Goal: Complete application form: Complete application form

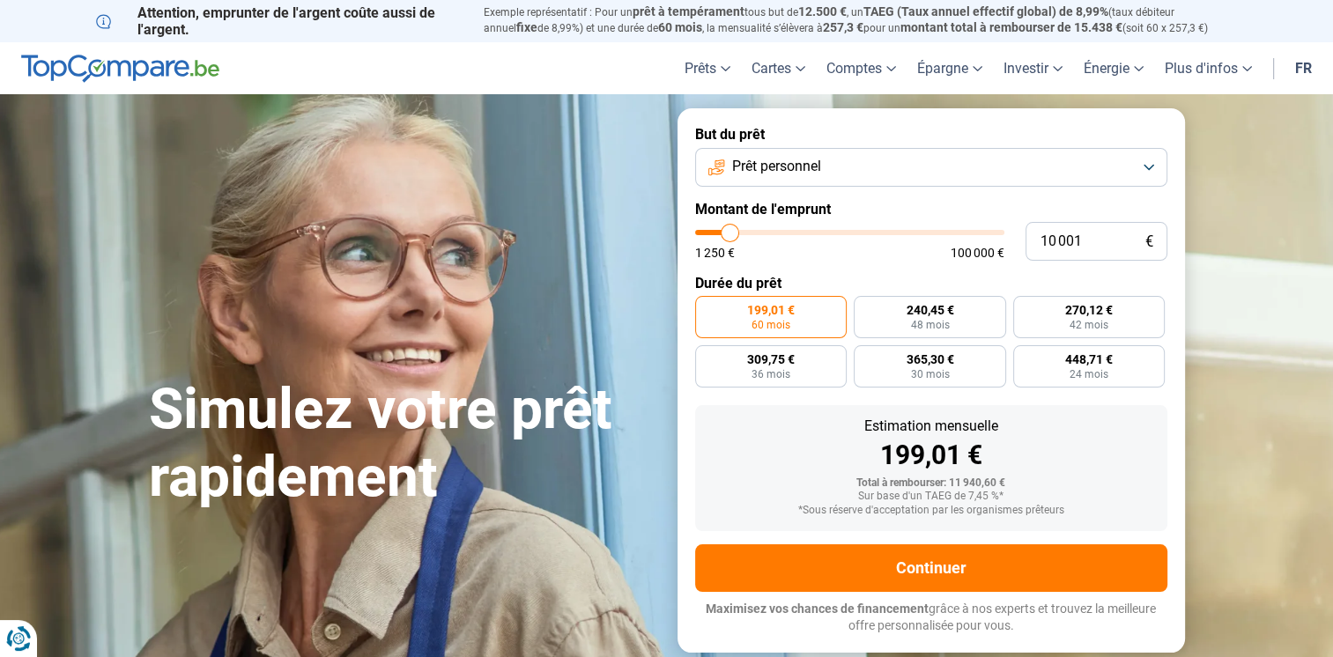
click at [839, 169] on button "Prêt personnel" at bounding box center [931, 167] width 472 height 39
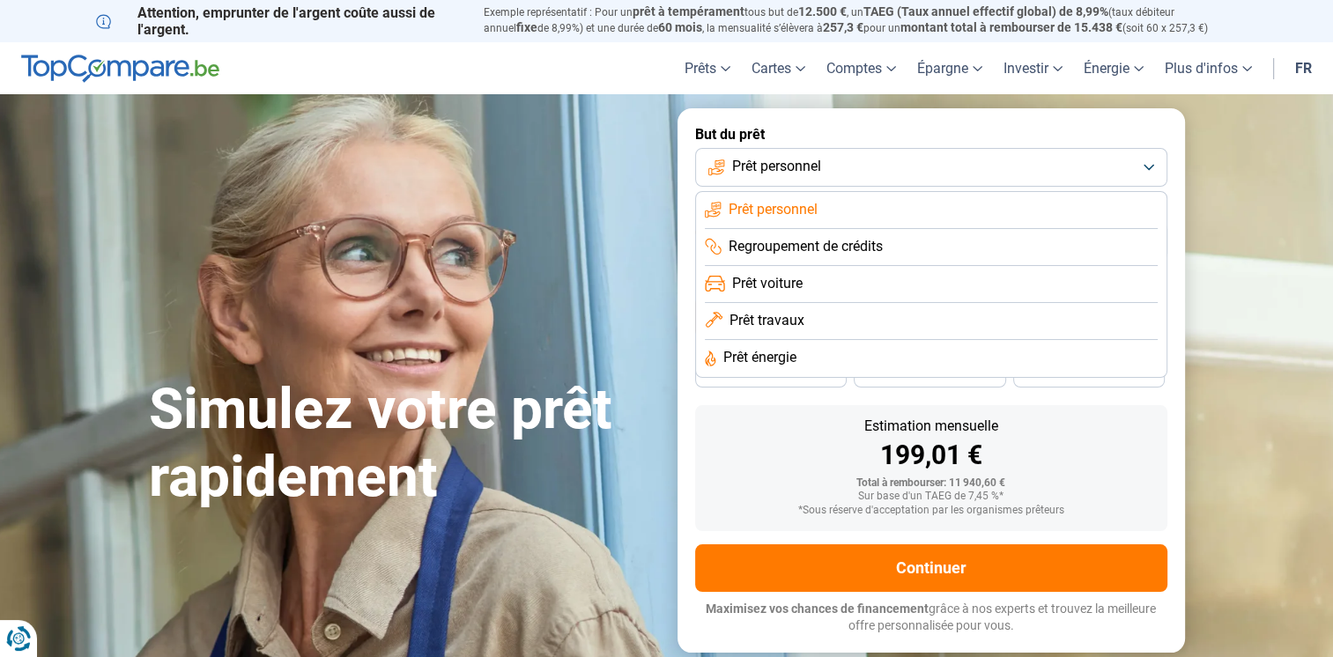
click at [774, 312] on span "Prêt travaux" at bounding box center [767, 320] width 75 height 19
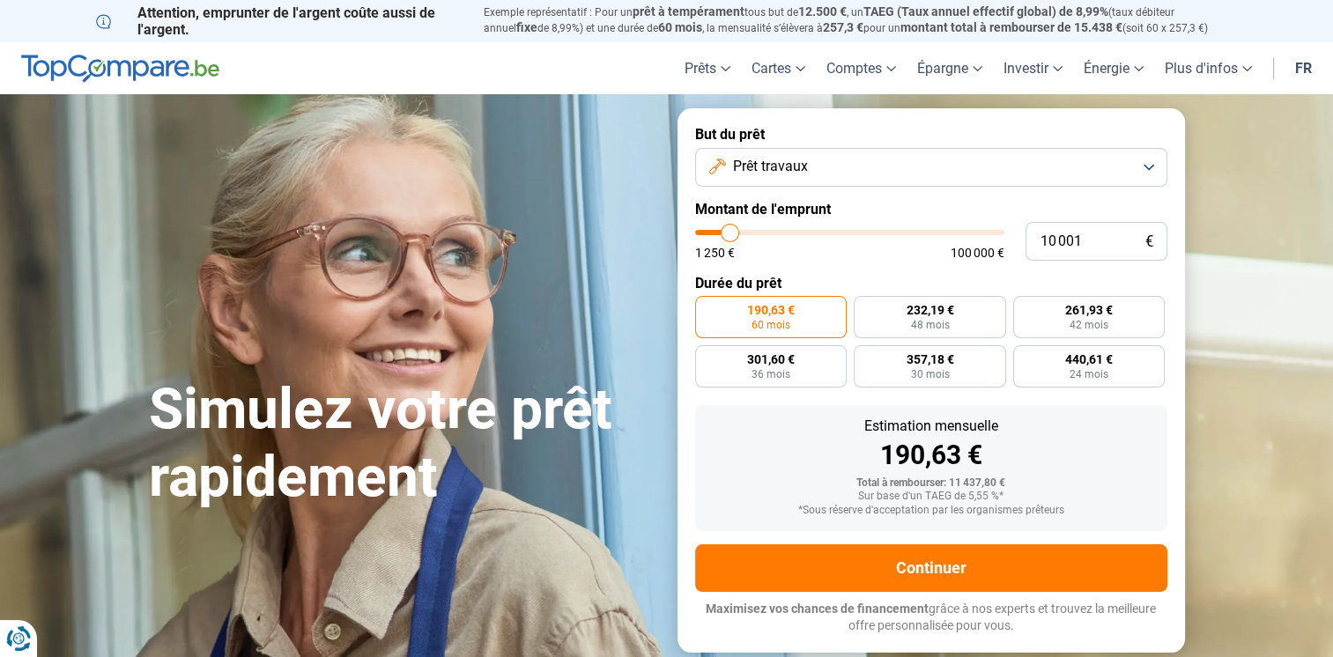
type input "14 250"
type input "14250"
type input "16 250"
type input "16250"
type input "18 000"
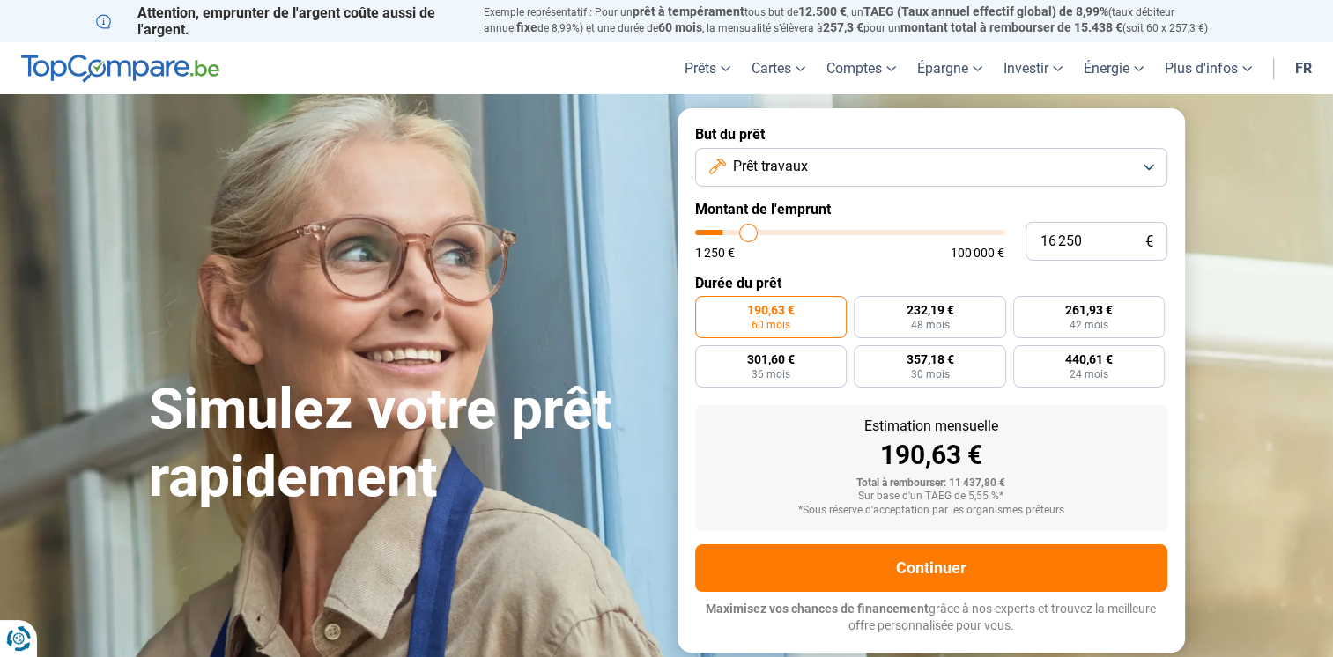
type input "18000"
type input "22 250"
type input "22250"
type input "22 750"
type input "22750"
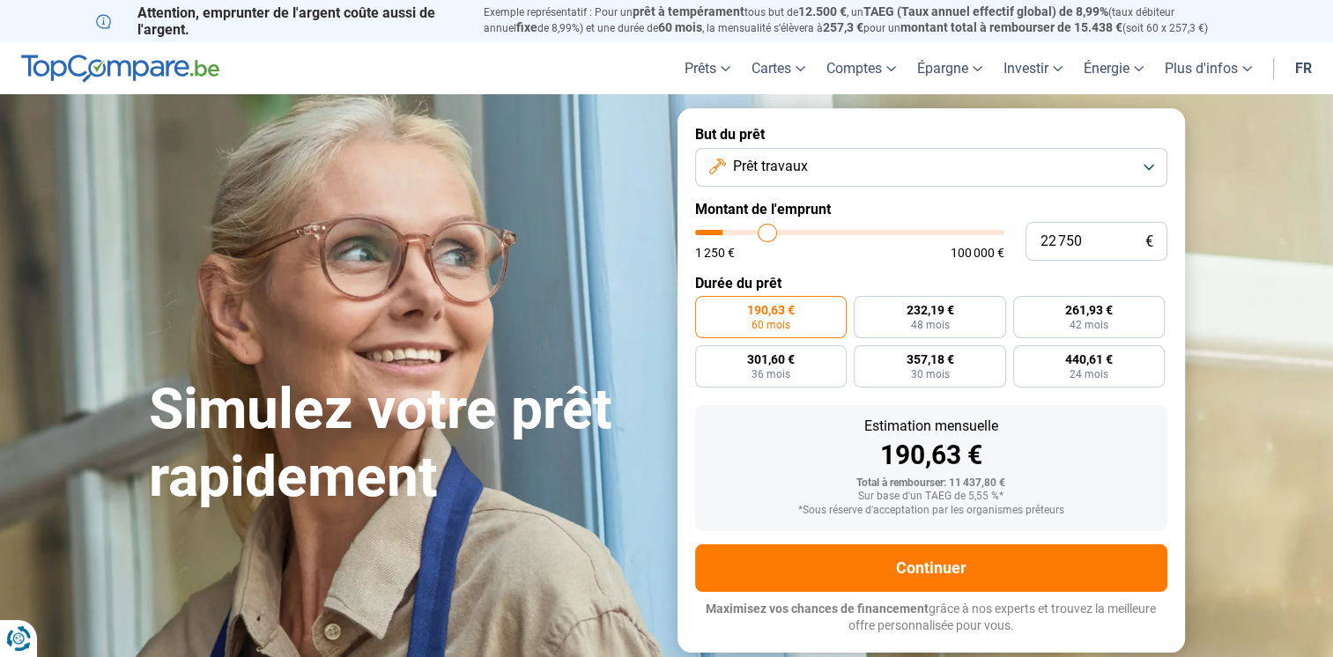
type input "25 250"
type input "25250"
type input "27 500"
type input "27500"
type input "30 500"
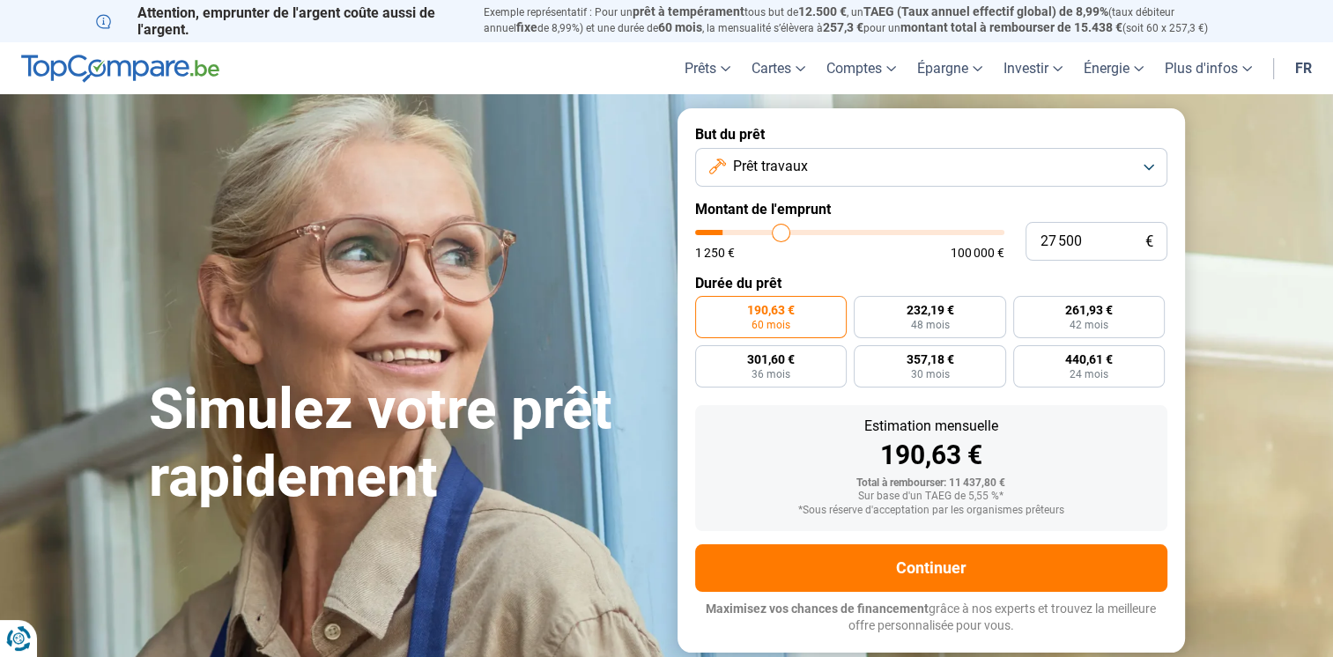
type input "30500"
type input "31 500"
type input "31500"
type input "32 750"
type input "32750"
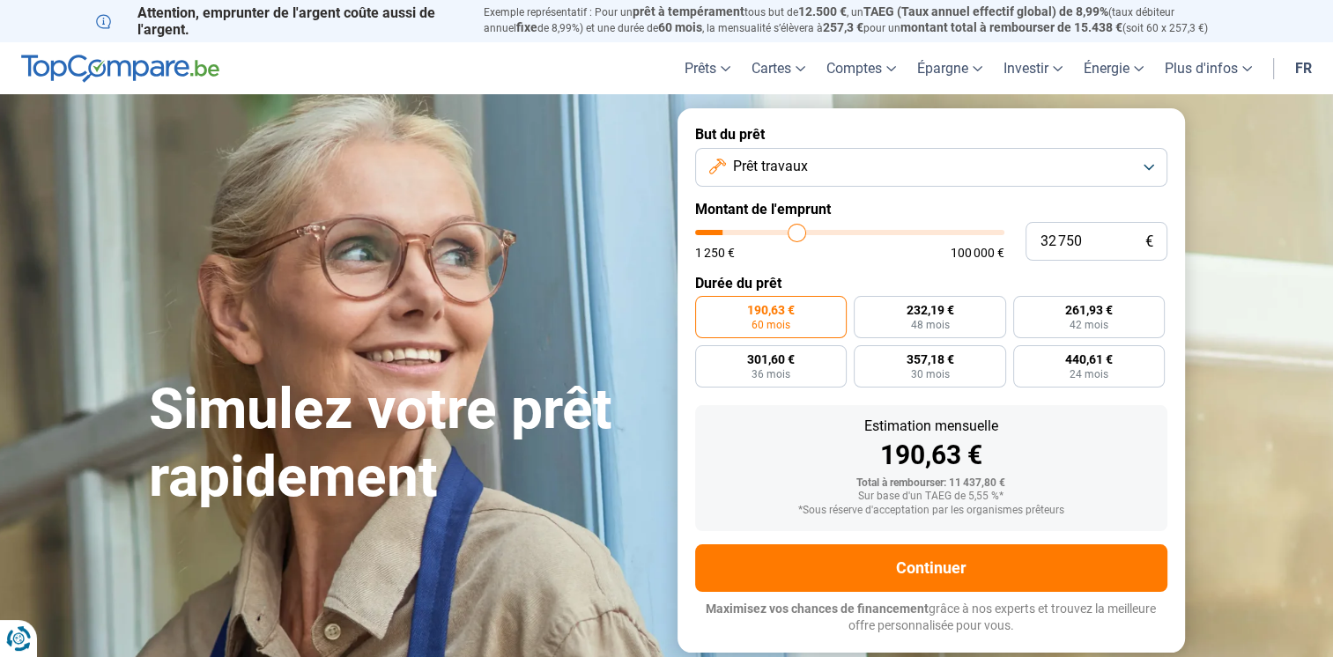
type input "34 000"
type input "34000"
type input "35 000"
type input "35000"
type input "36 250"
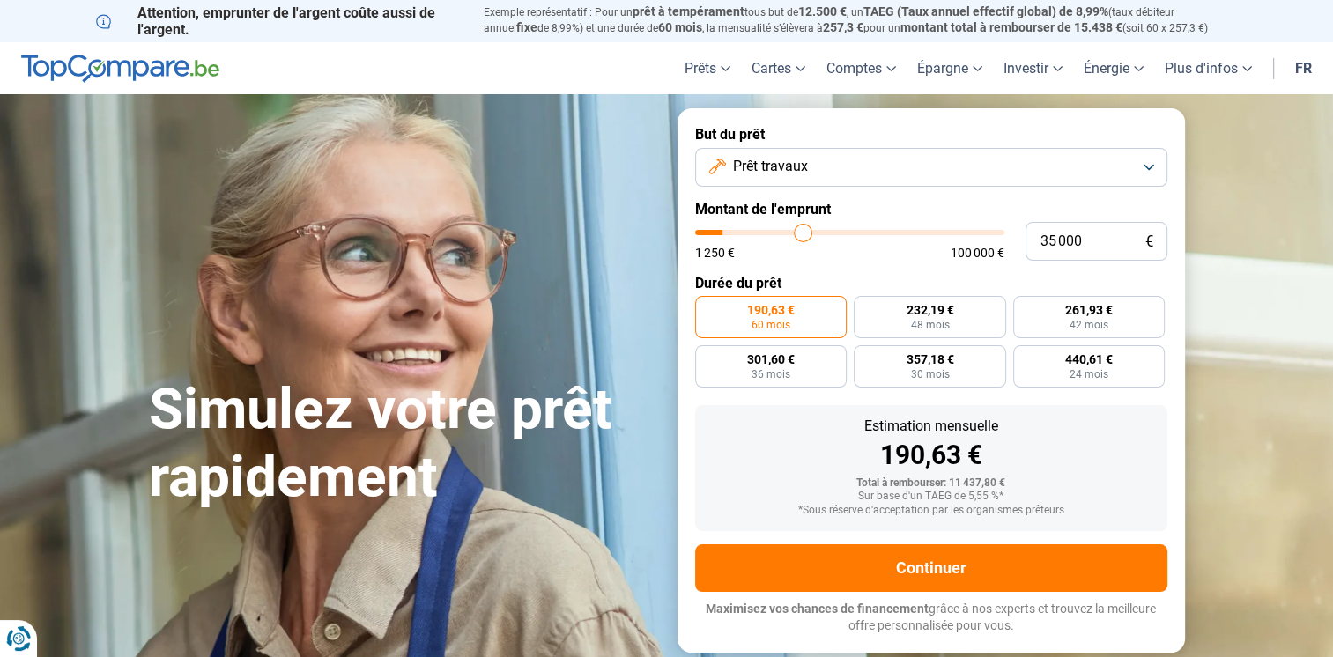
type input "36250"
type input "36 750"
type input "36750"
type input "37 500"
type input "37500"
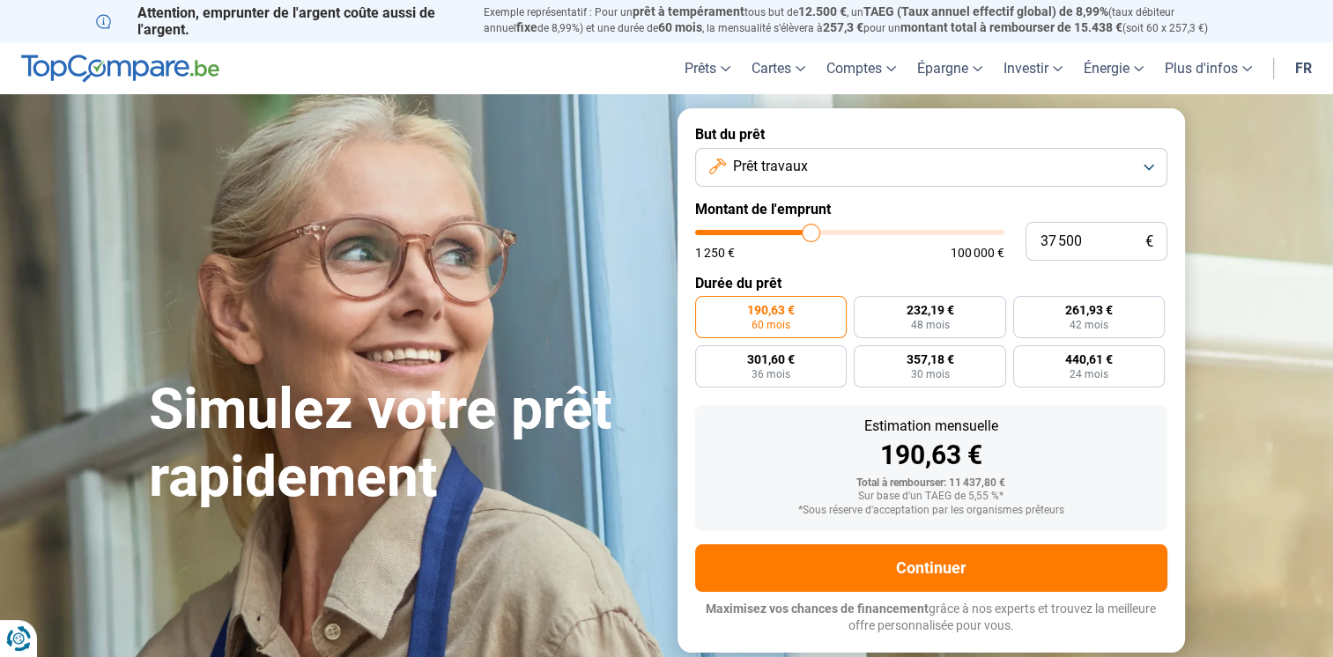
type input "38 000"
type input "38000"
type input "38 750"
type input "38750"
type input "39 250"
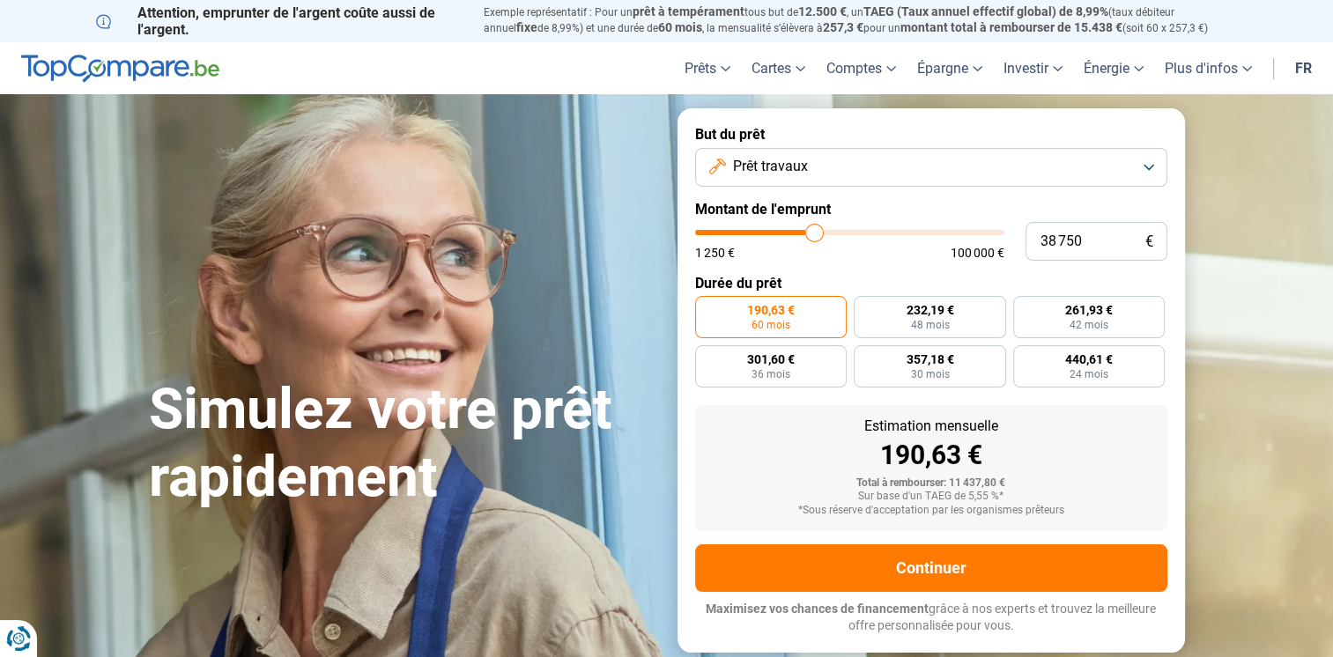
type input "39250"
type input "39 750"
type input "39750"
type input "40 000"
type input "40000"
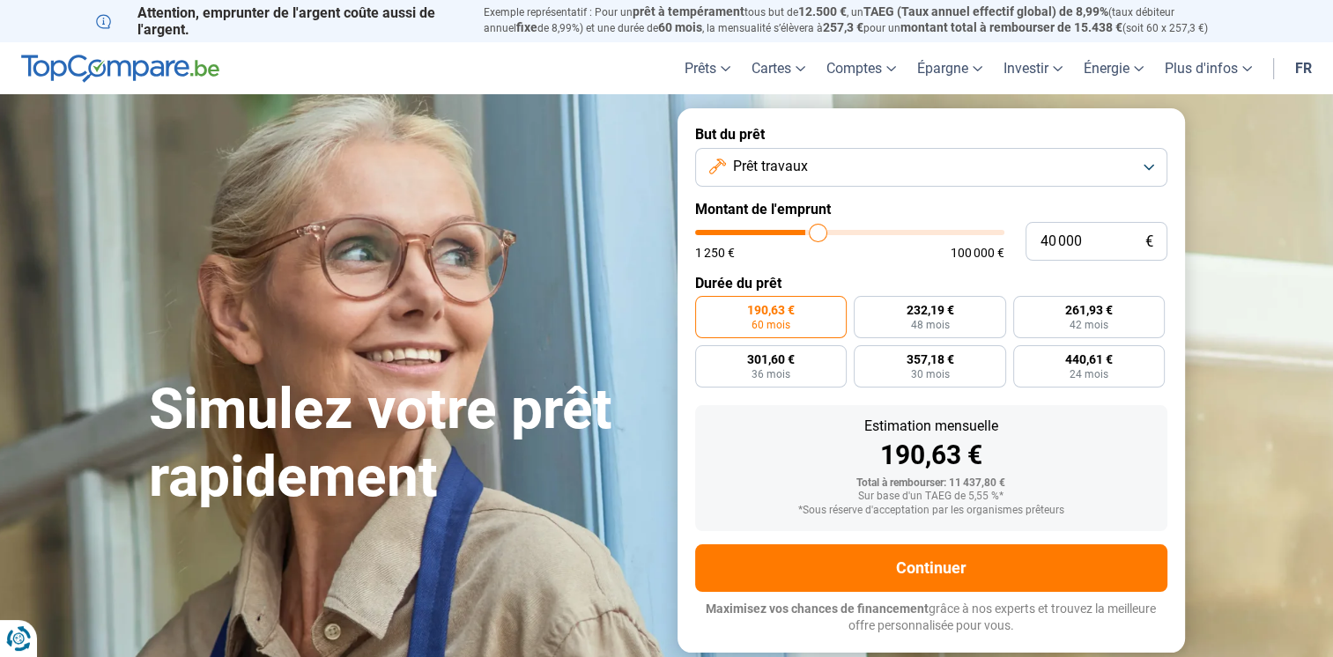
type input "41 000"
type input "41000"
type input "43 000"
type input "43000"
type input "44 500"
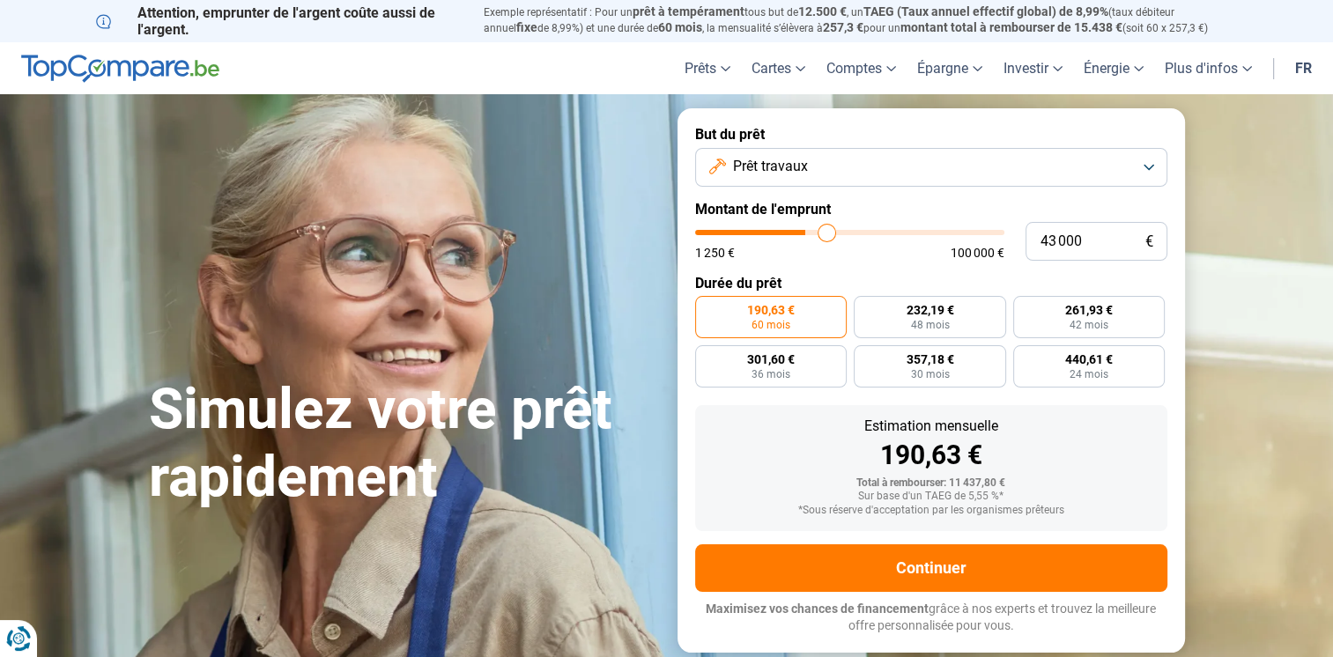
type input "44500"
type input "45 750"
type input "45750"
type input "46 000"
type input "46000"
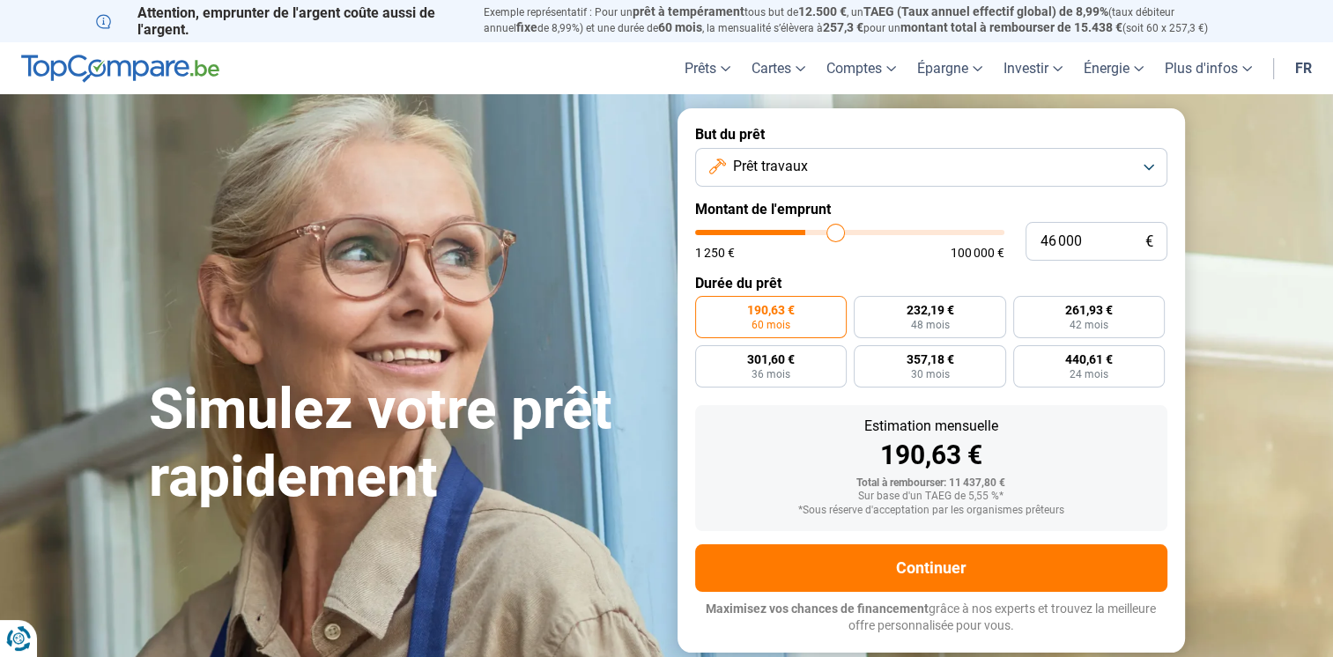
type input "46 250"
type input "46250"
type input "46 500"
type input "46500"
type input "46 750"
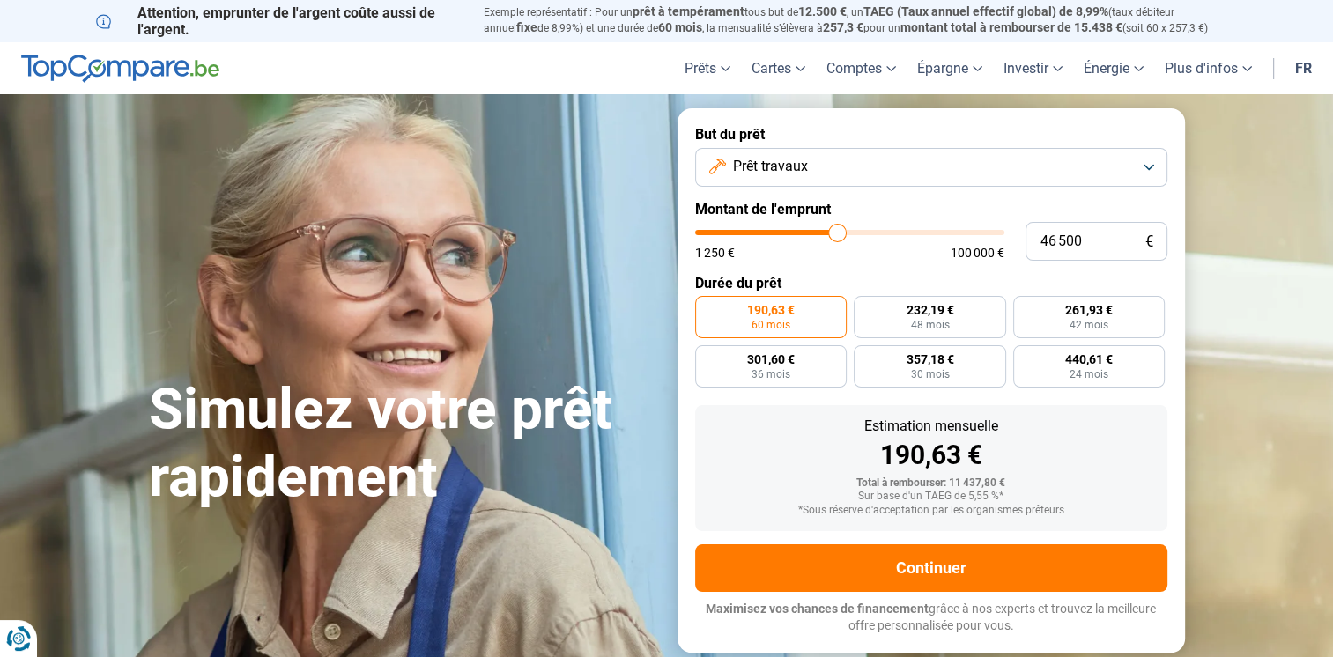
type input "46750"
type input "47 000"
type input "47000"
type input "46 750"
type input "46750"
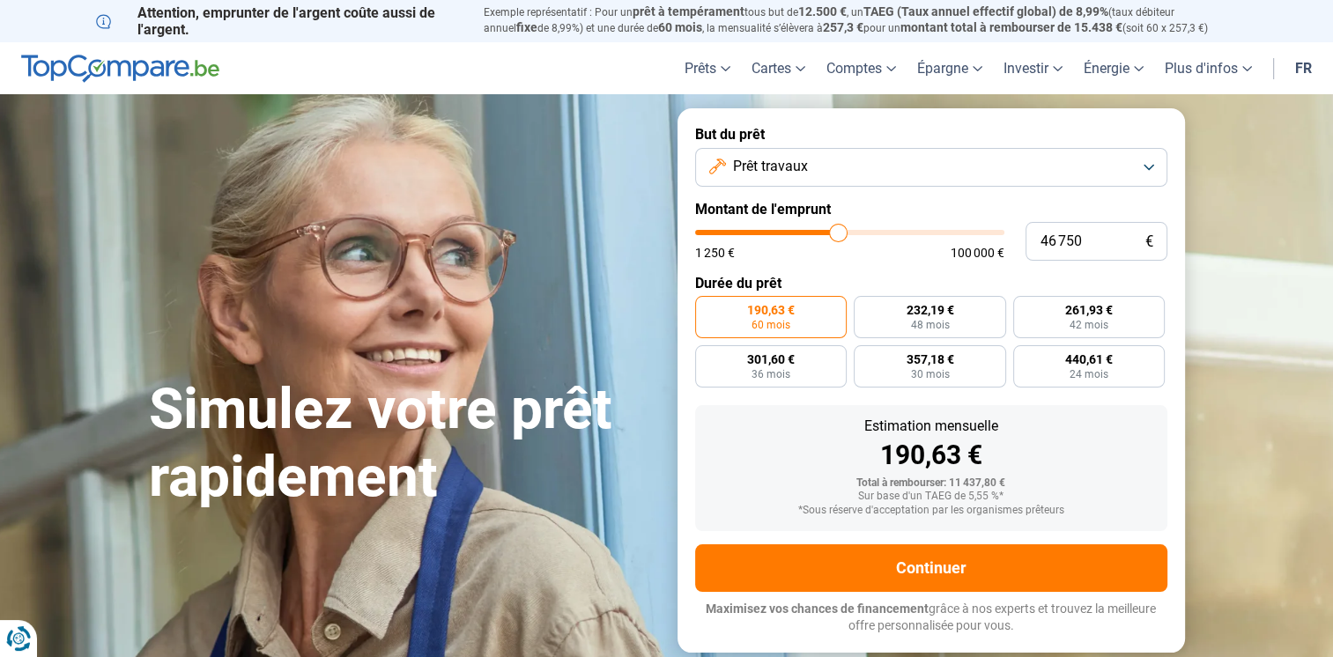
type input "46 250"
type input "46250"
type input "46 000"
type input "46000"
type input "45 750"
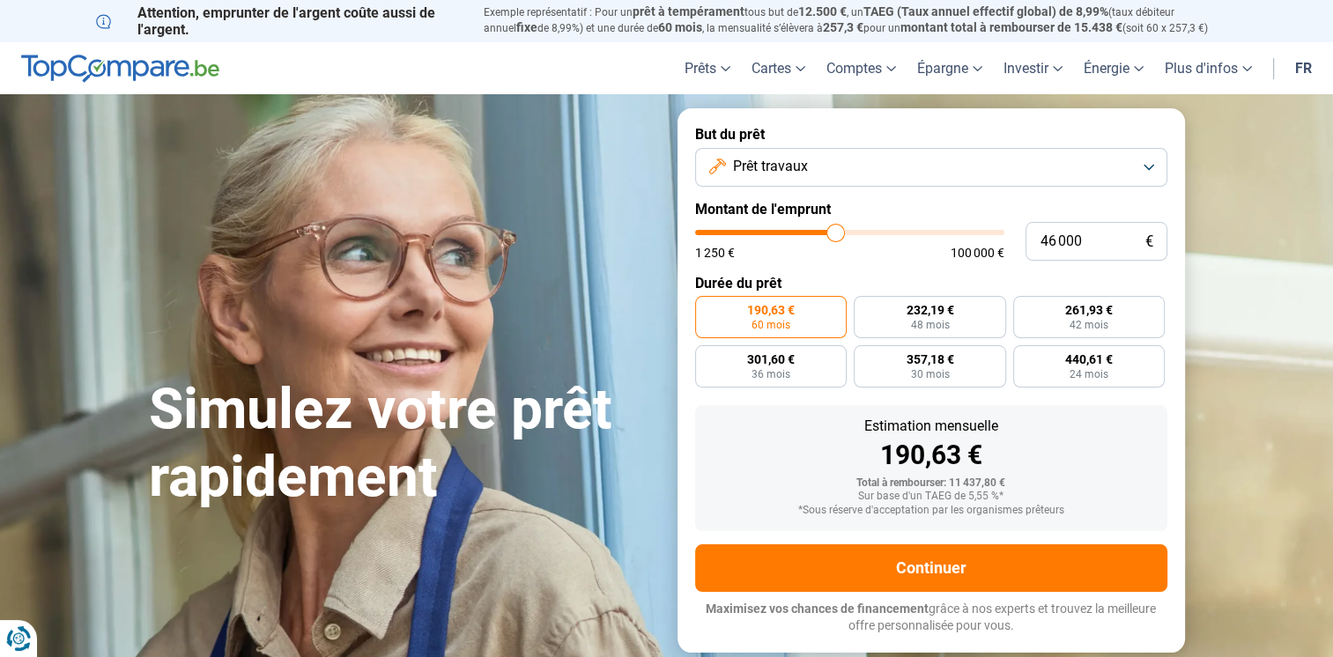
type input "45750"
type input "45 500"
type input "45500"
type input "45 000"
type input "45000"
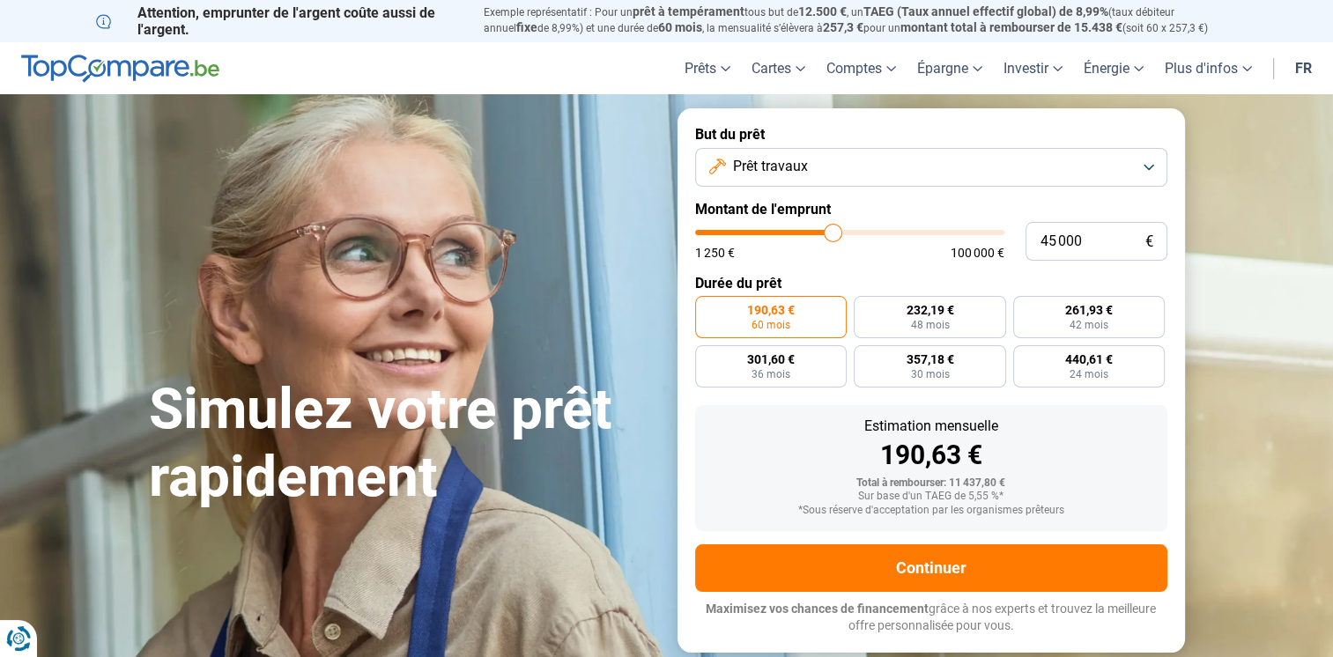
type input "44 500"
type input "44500"
type input "44 250"
type input "44250"
type input "44 000"
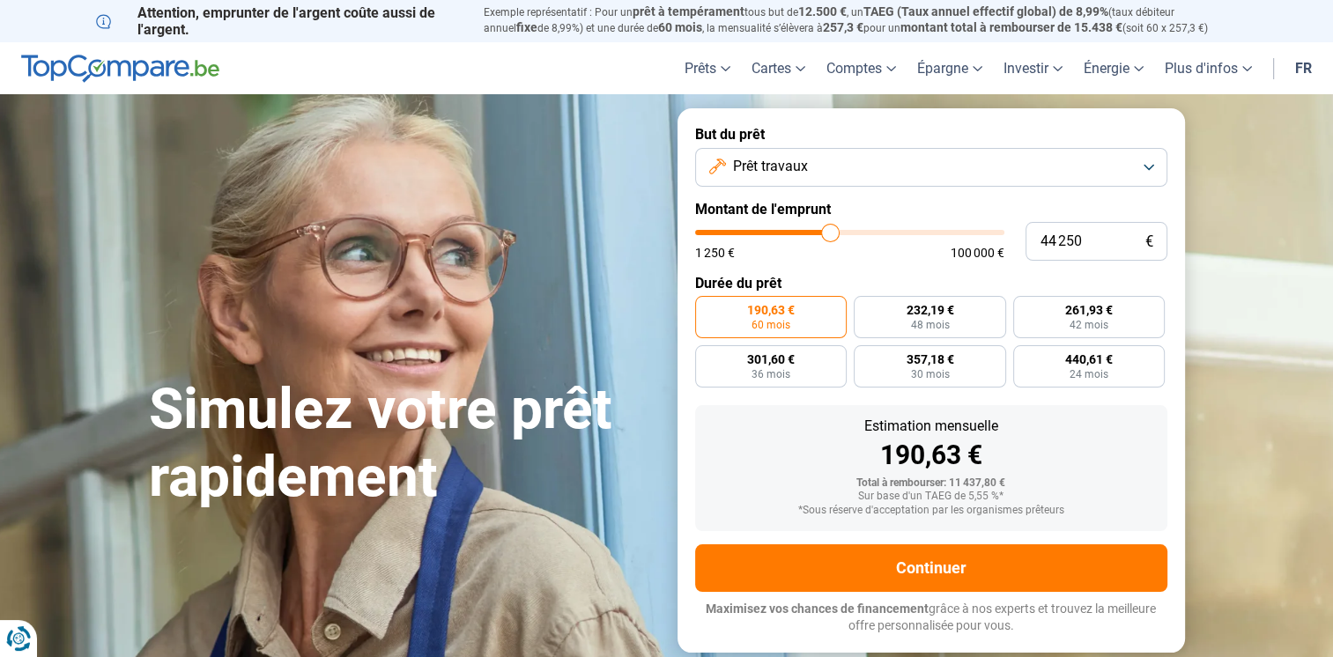
type input "44000"
type input "43 750"
type input "43750"
type input "43 500"
type input "43500"
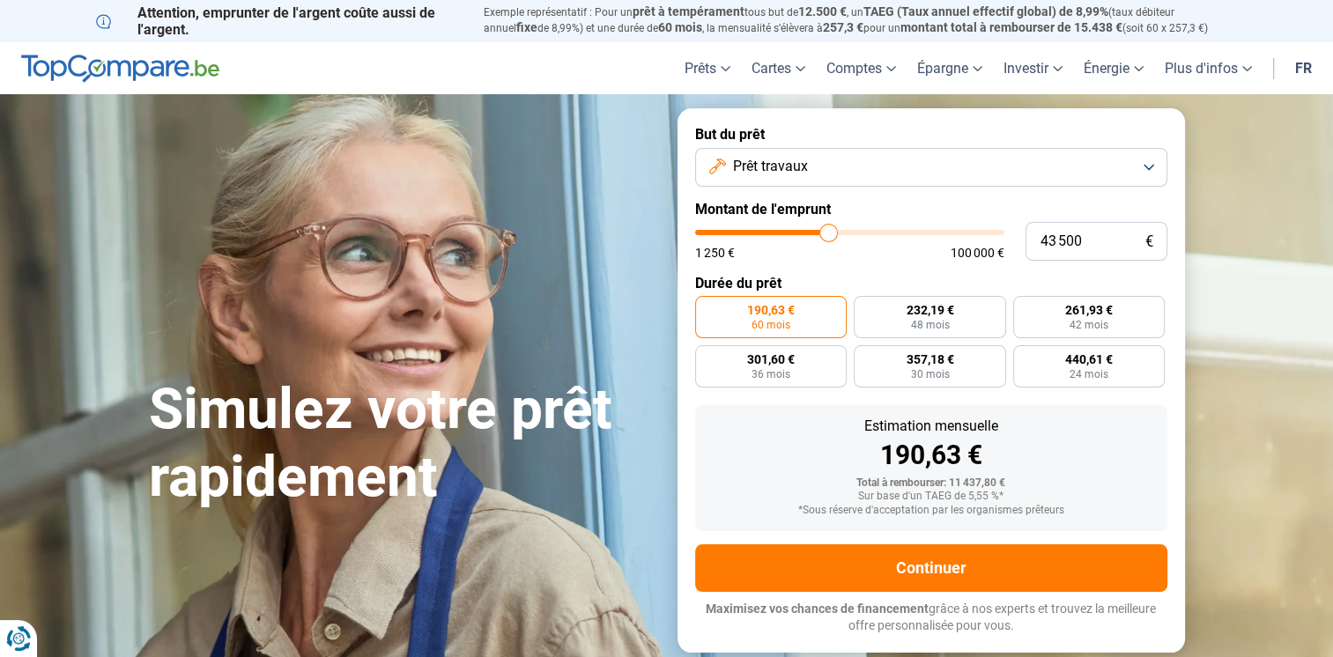
type input "43 250"
type input "43250"
type input "43 000"
type input "43000"
type input "42 750"
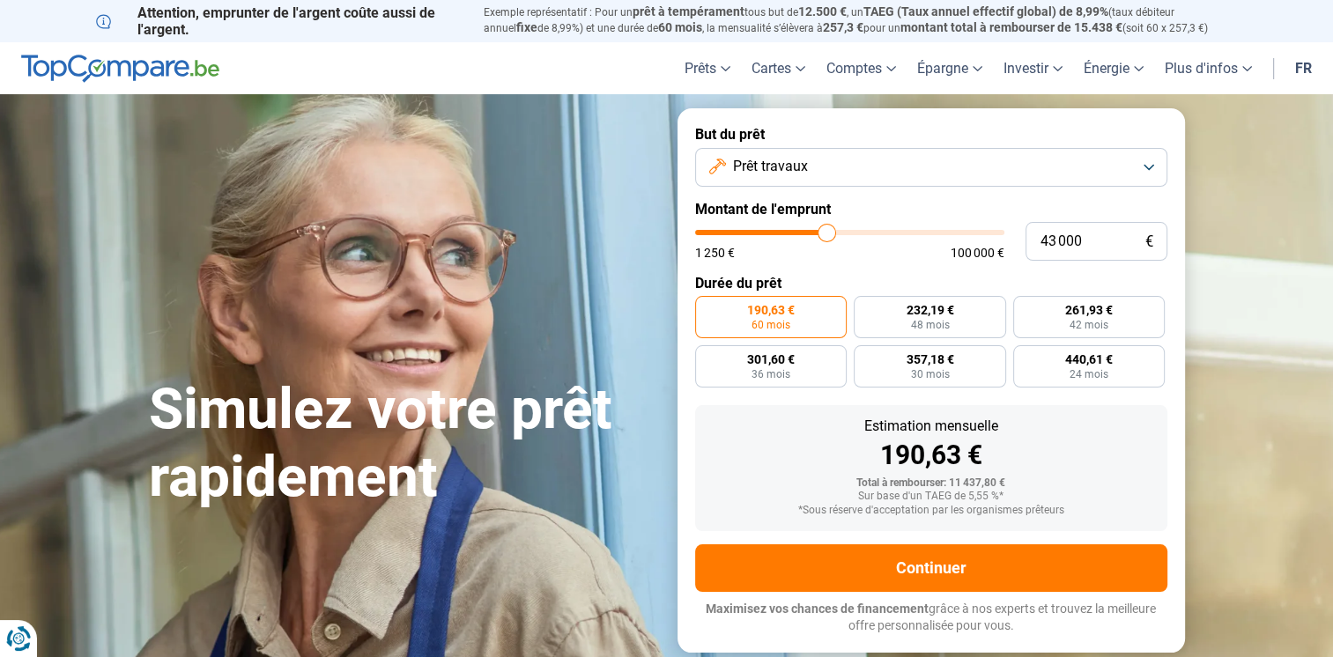
type input "42750"
type input "42 500"
type input "42500"
type input "42 250"
drag, startPoint x: 734, startPoint y: 229, endPoint x: 825, endPoint y: 234, distance: 90.9
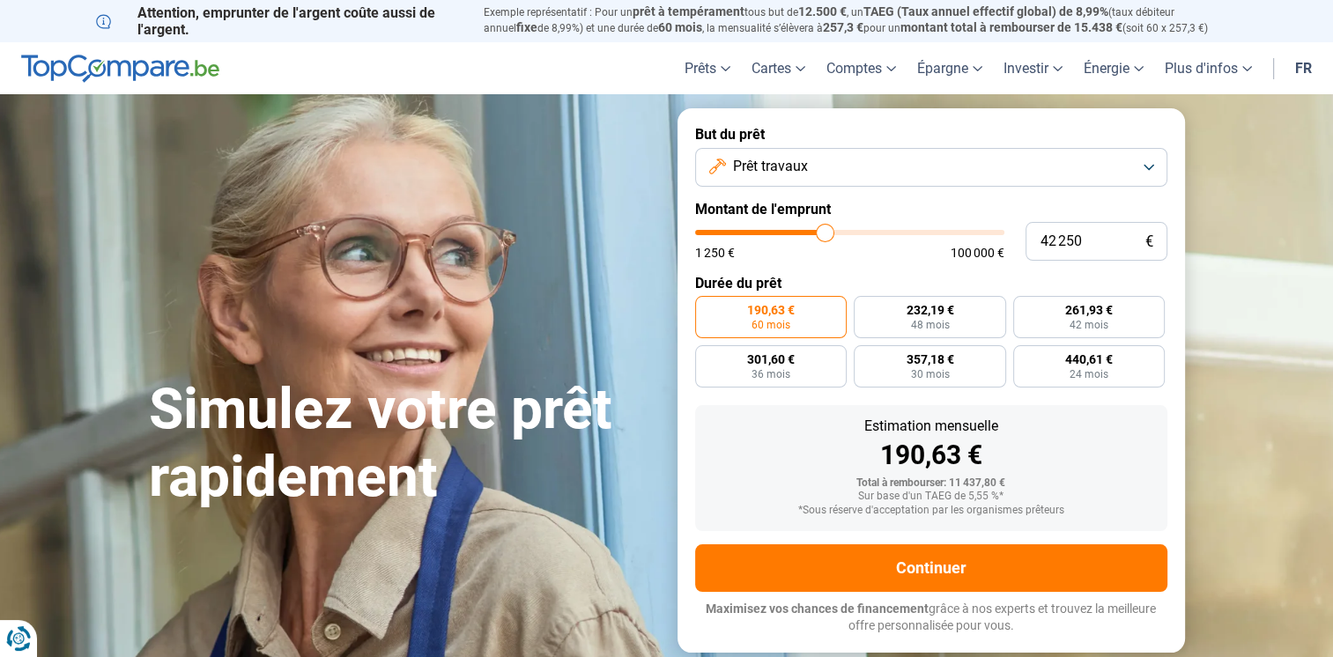
type input "42250"
click at [825, 234] on input "range" at bounding box center [849, 232] width 309 height 5
radio input "false"
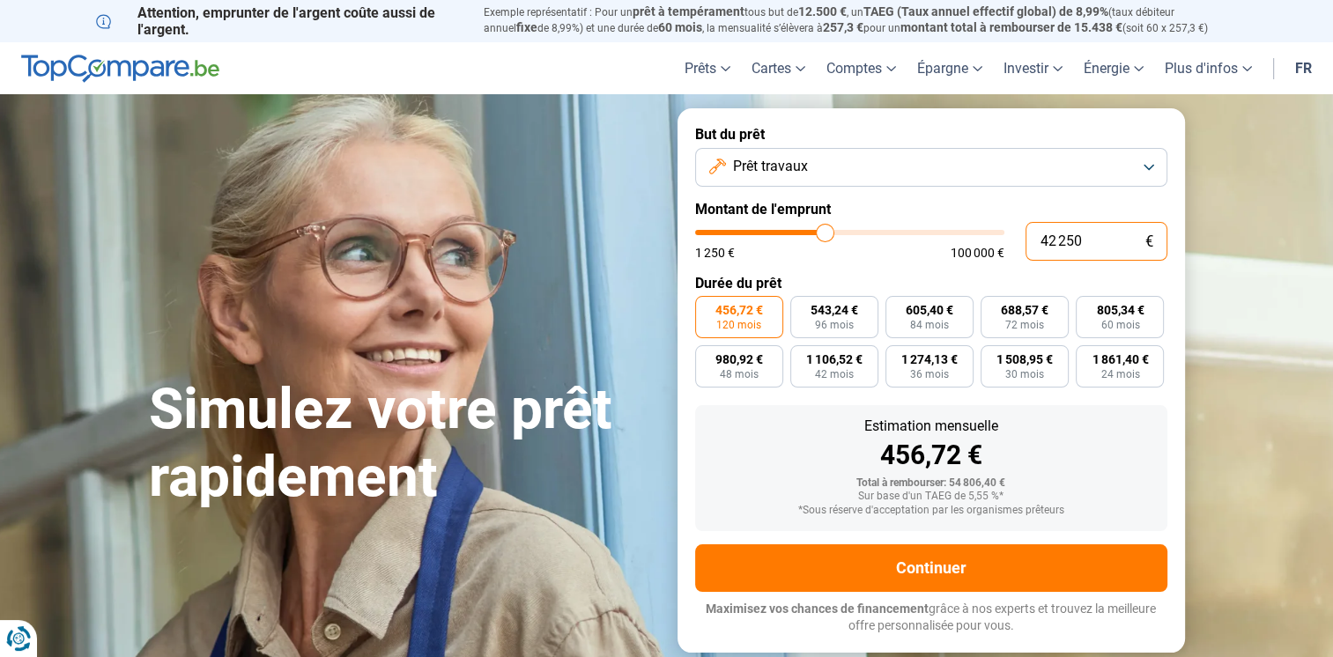
click at [1080, 241] on input "42 250" at bounding box center [1097, 241] width 142 height 39
type input "4 225"
type input "4250"
type input "422"
type input "1250"
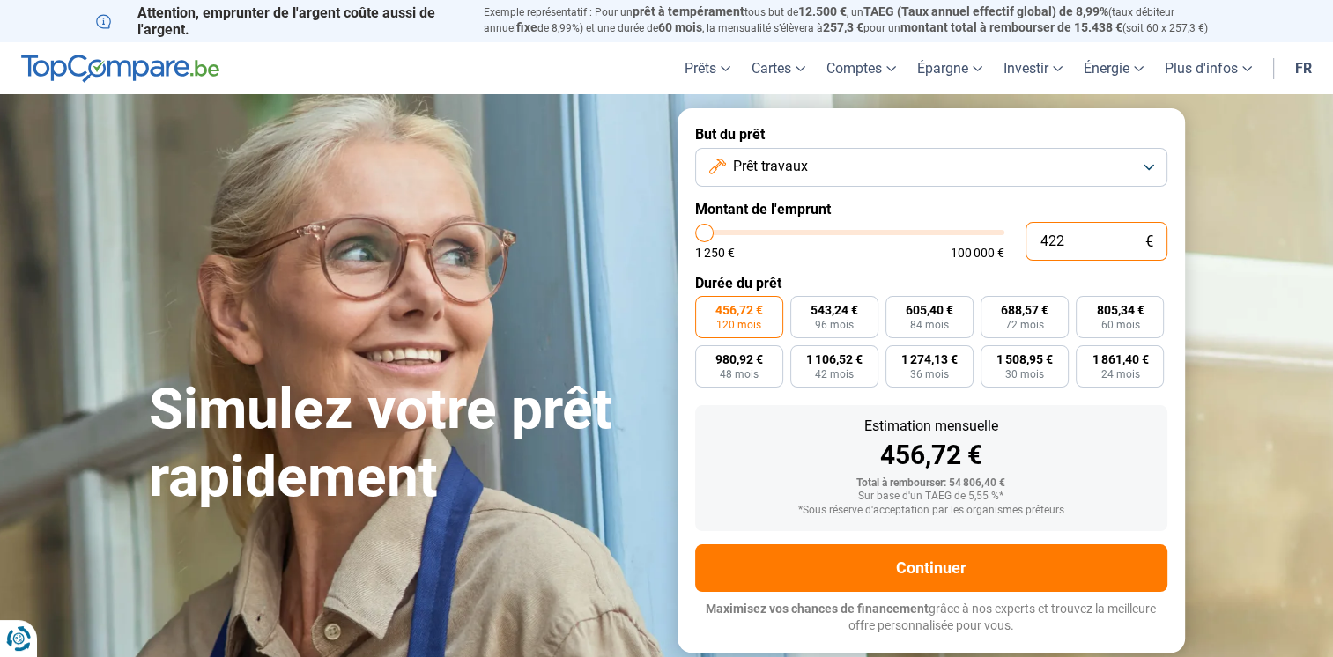
type input "42"
type input "1250"
type input "420"
type input "1250"
type input "4 200"
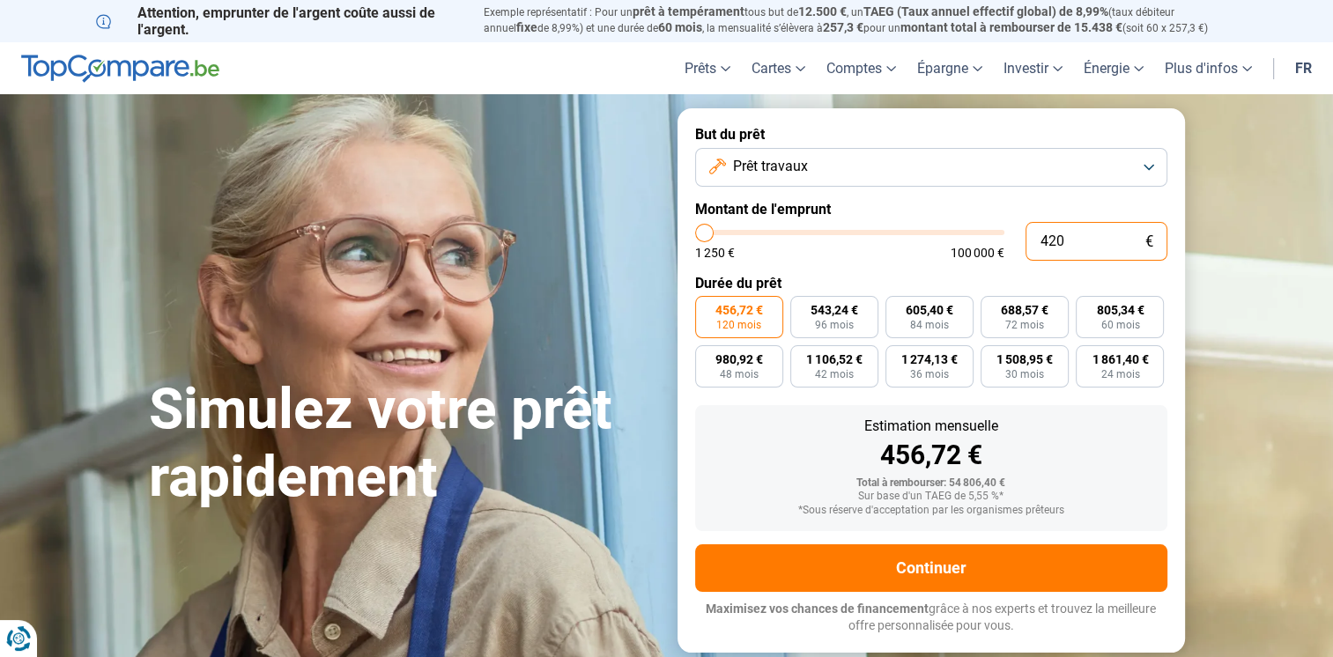
type input "4250"
type input "42 000"
type input "42000"
type input "42 000"
click at [739, 316] on span "454,02 €" at bounding box center [740, 310] width 48 height 12
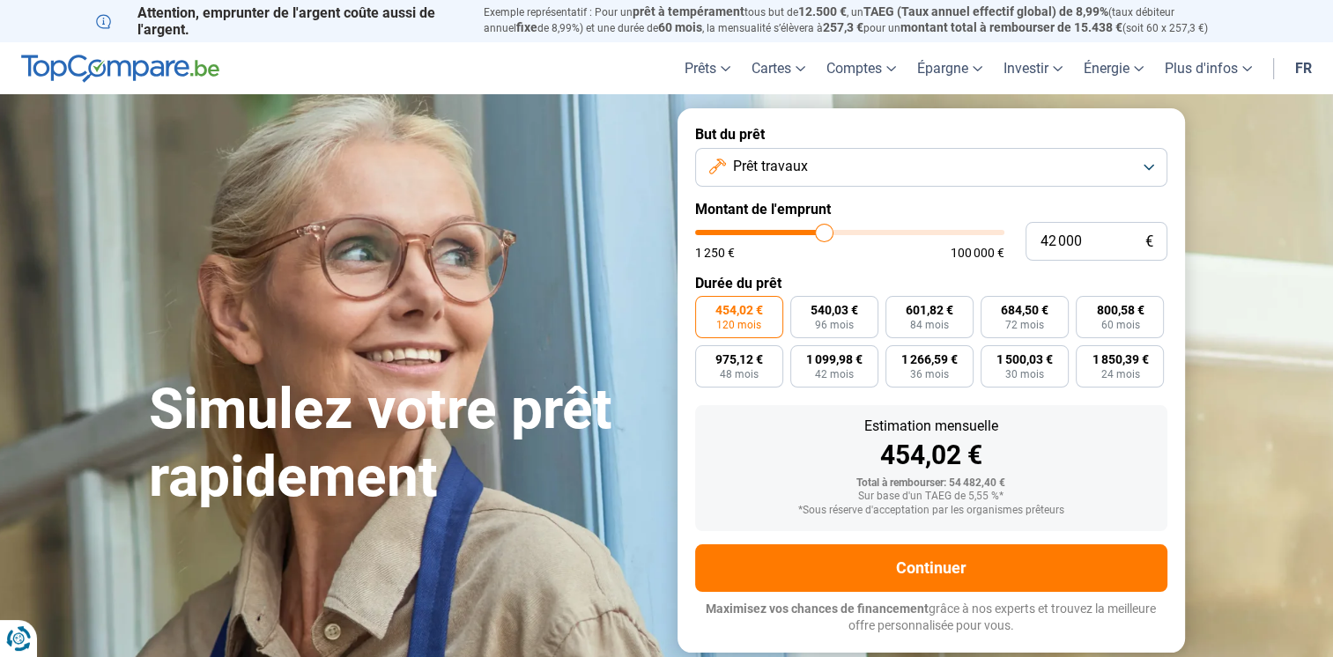
click at [707, 308] on input "454,02 € 120 mois" at bounding box center [700, 301] width 11 height 11
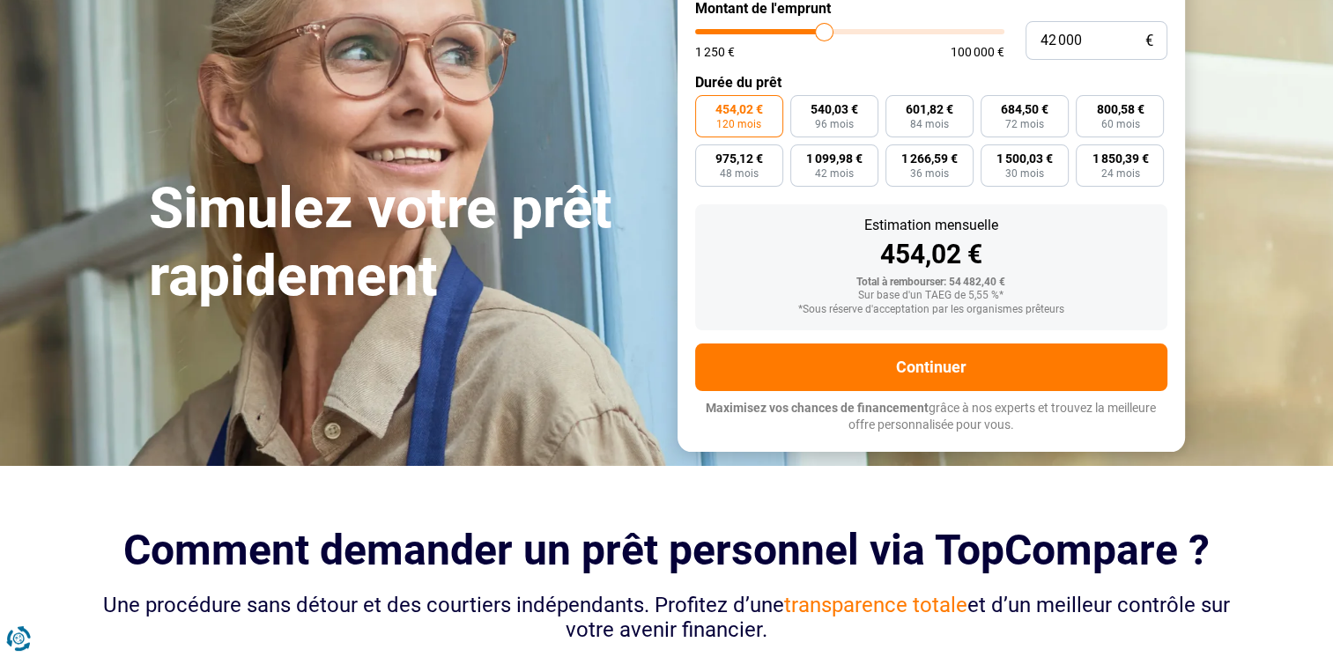
scroll to position [200, 0]
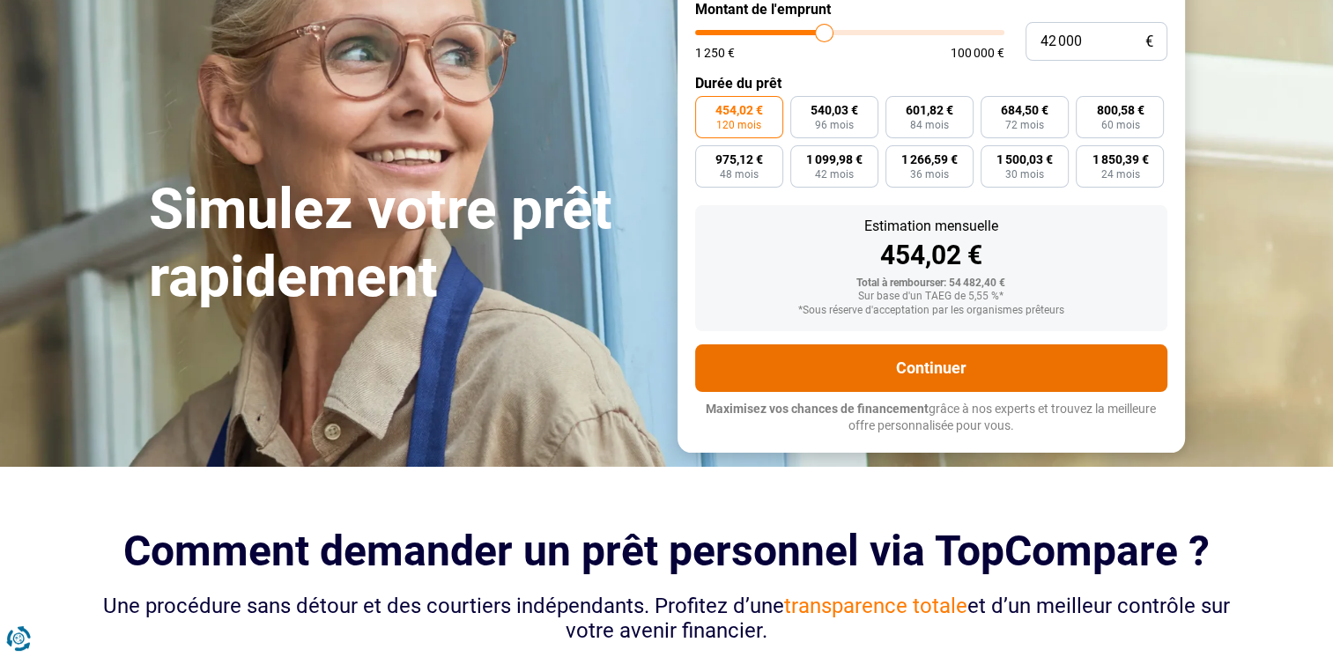
click at [898, 354] on button "Continuer" at bounding box center [931, 369] width 472 height 48
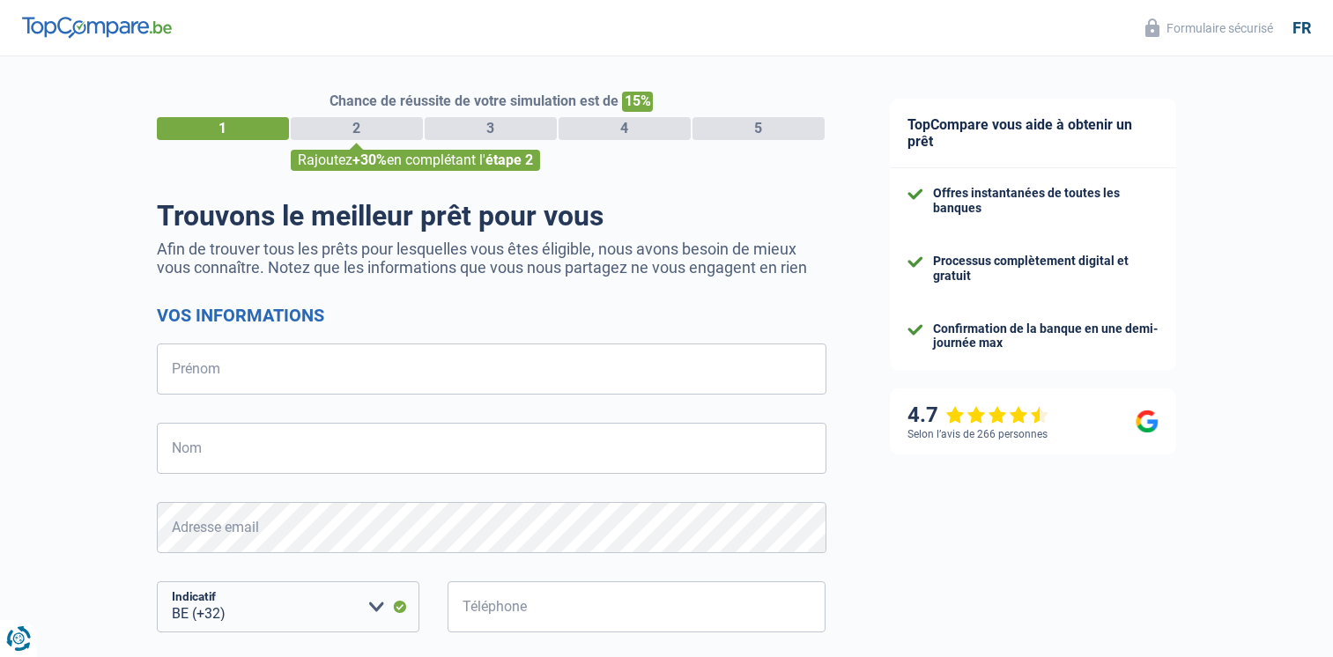
select select "32"
click at [39, 116] on div "Chance de réussite de votre simulation est de 15% 1 2 3 4 5 Rajoutez +30% en co…" at bounding box center [429, 500] width 858 height 902
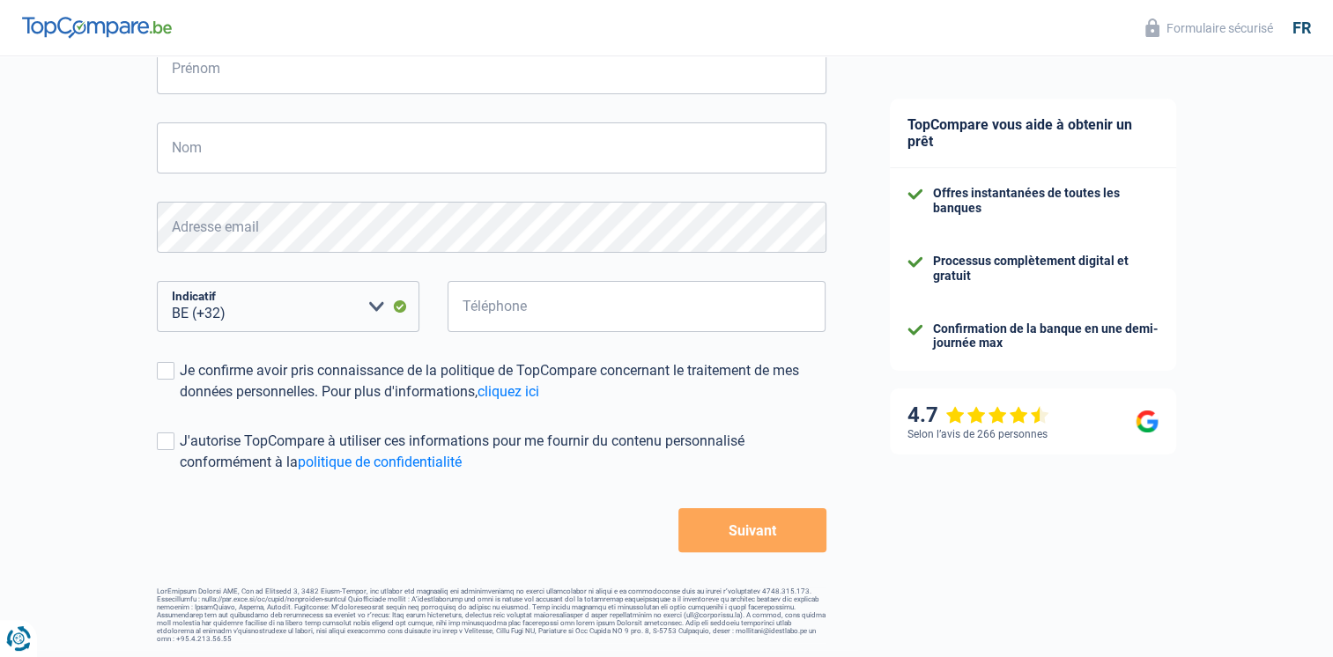
click at [39, 116] on div "Chance de réussite de votre simulation est de 15% 1 2 3 4 5 Rajoutez +30% en co…" at bounding box center [429, 200] width 858 height 902
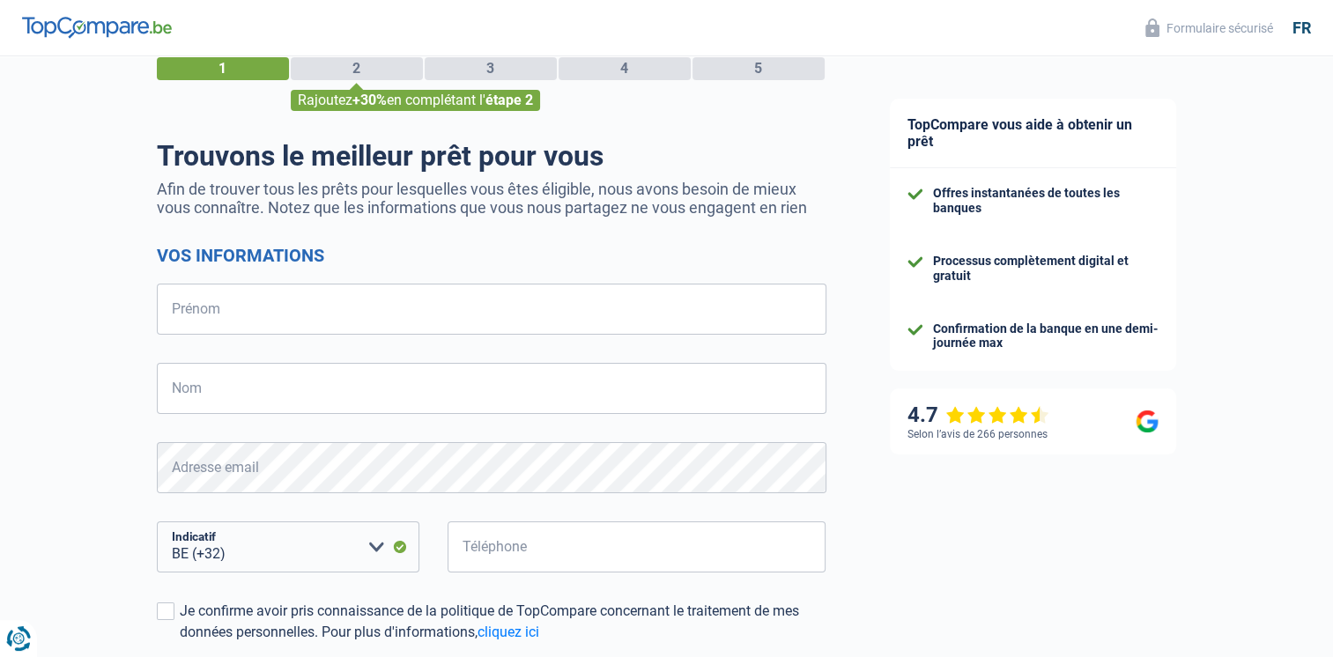
scroll to position [58, 0]
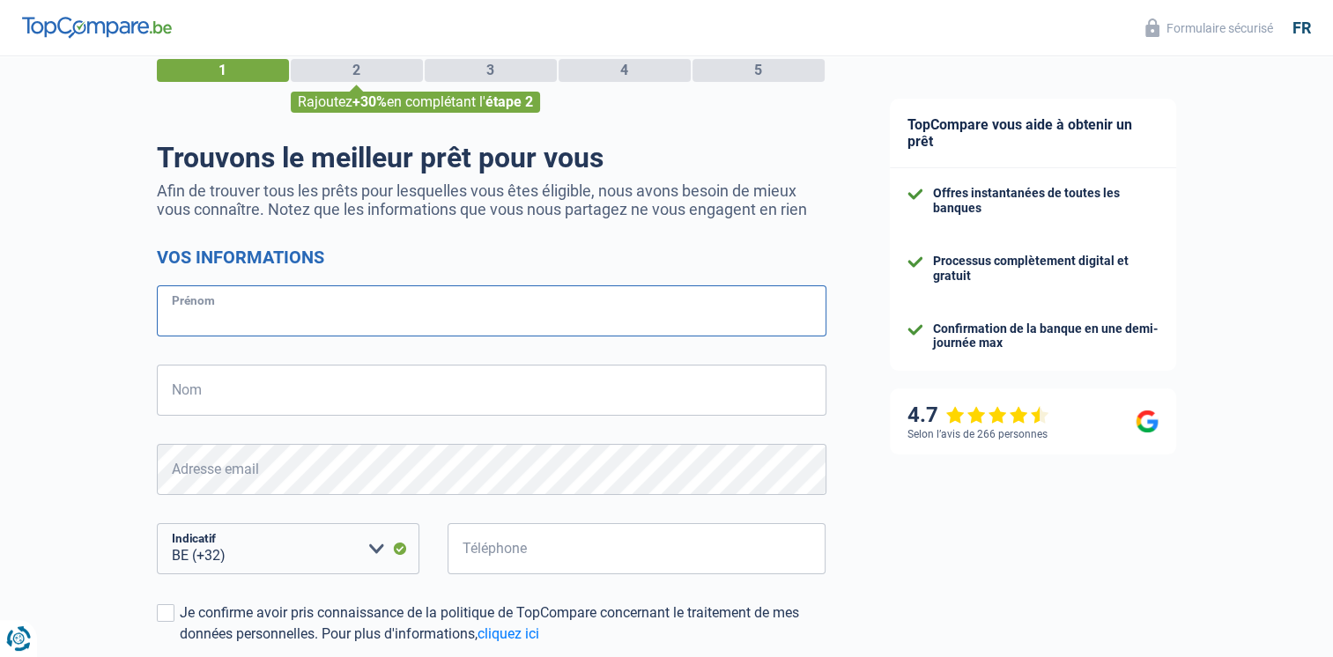
click at [215, 305] on input "Prénom" at bounding box center [492, 311] width 670 height 51
type input "Emmanuelle"
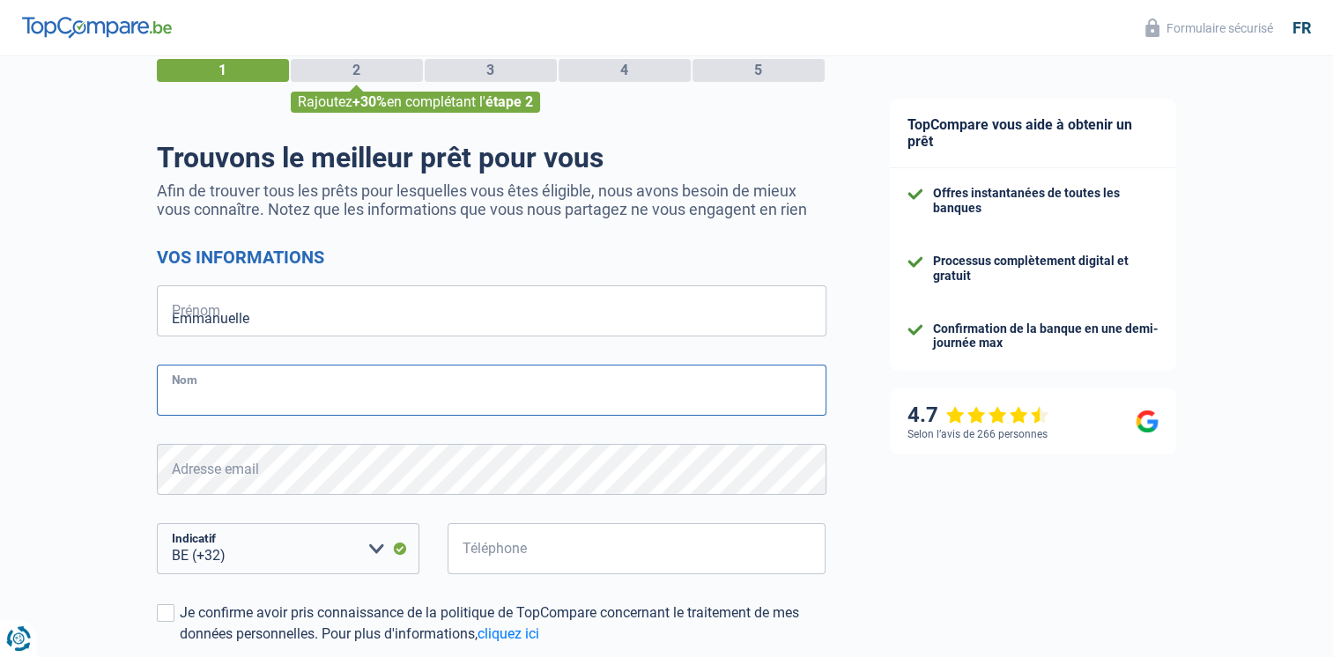
type input "Masson"
click at [557, 562] on input "497060207" at bounding box center [637, 548] width 379 height 51
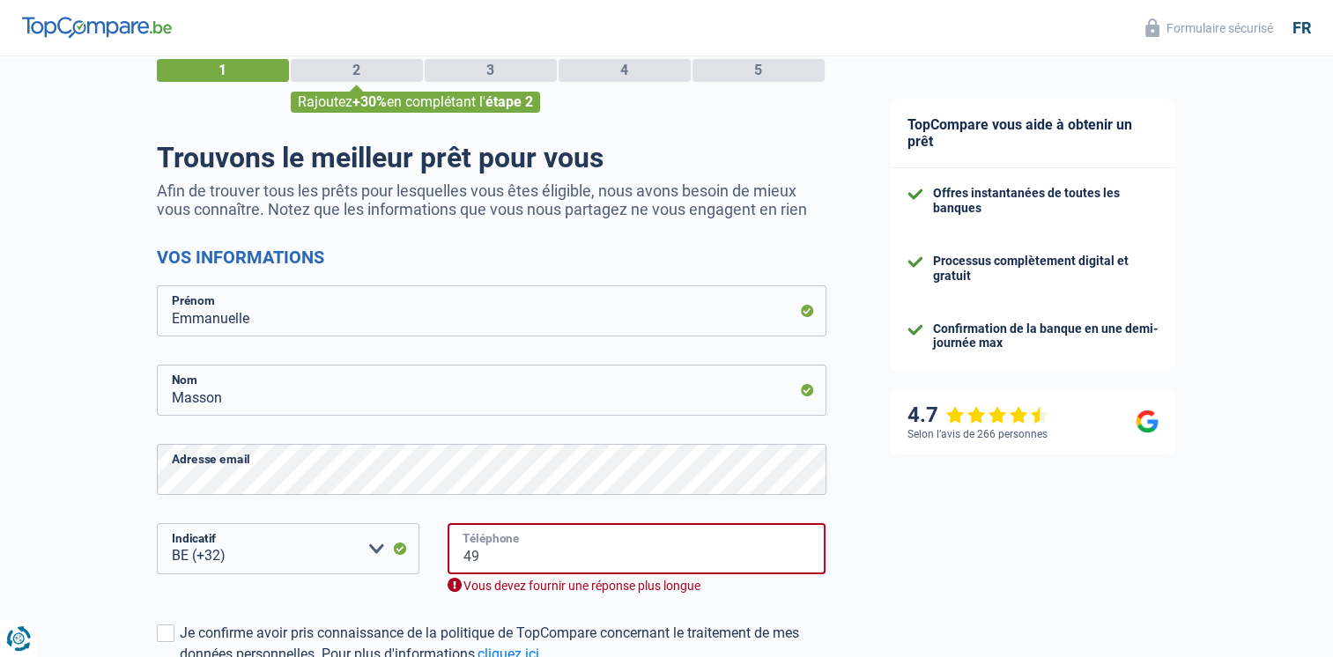
type input "4"
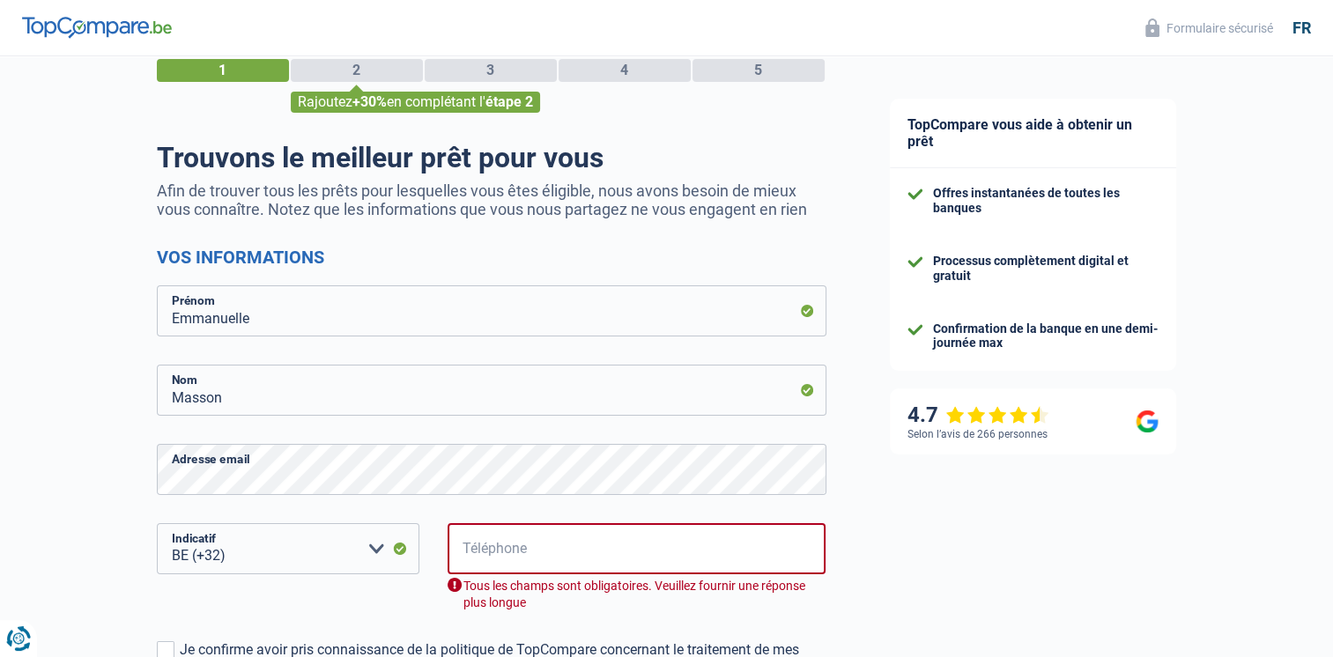
click at [874, 612] on div "TopCompare vous aide à obtenir un prêt Offres instantanées de toutes les banque…" at bounding box center [1096, 467] width 476 height 939
click at [377, 300] on input "Emmanuelle" at bounding box center [492, 311] width 670 height 51
type input "497060207"
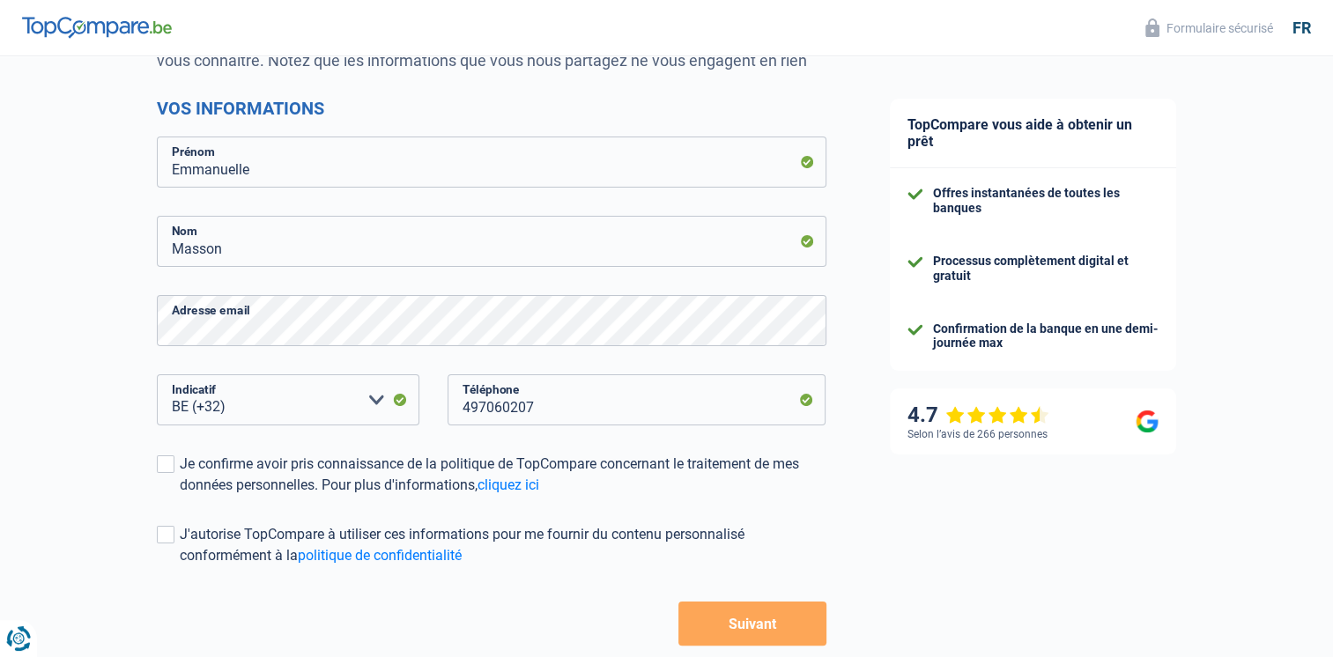
scroll to position [301, 0]
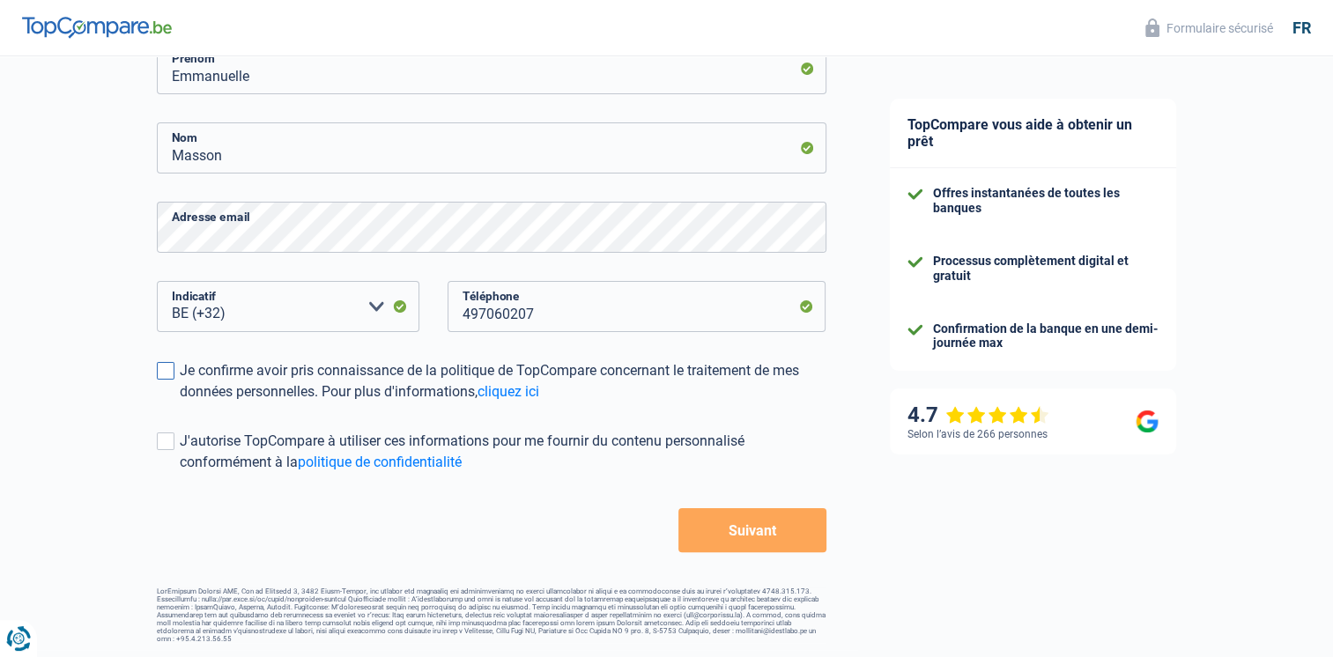
click at [159, 375] on span at bounding box center [166, 371] width 18 height 18
click at [180, 403] on input "Je confirme avoir pris connaissance de la politique de TopCompare concernant le…" at bounding box center [180, 403] width 0 height 0
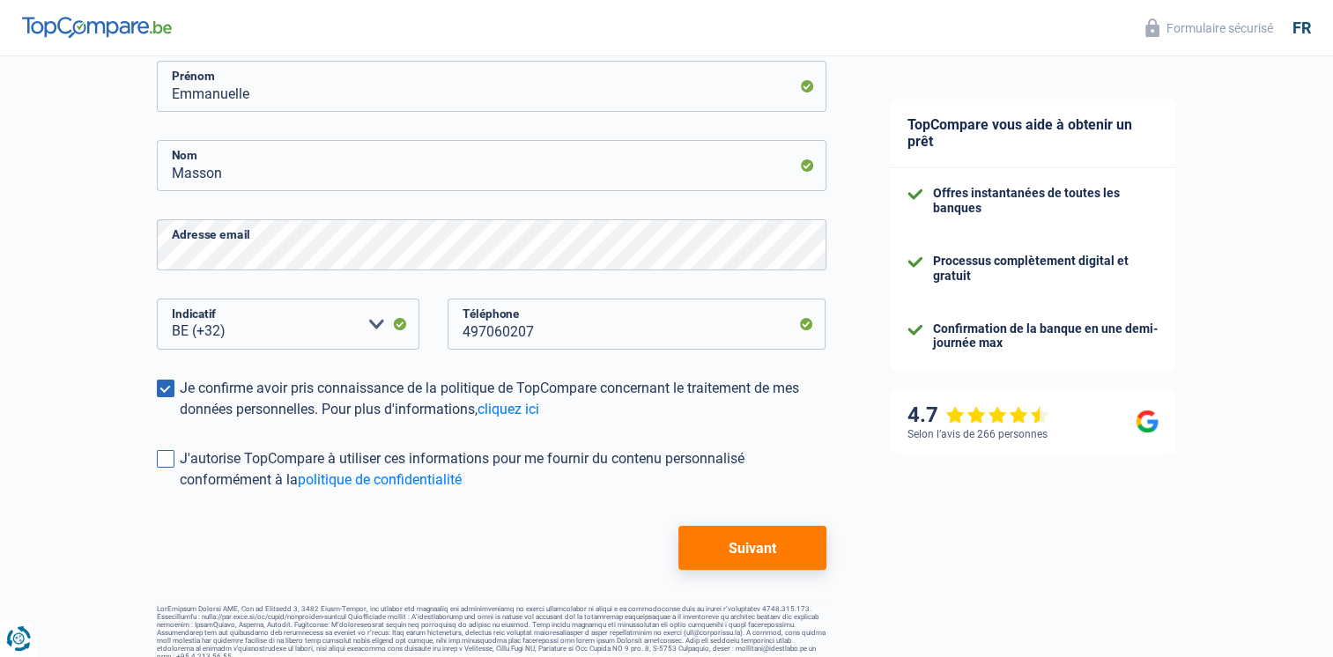
scroll to position [282, 0]
click at [159, 460] on span at bounding box center [166, 460] width 18 height 18
click at [180, 492] on input "J'autorise TopCompare à utiliser ces informations pour me fournir du contenu pe…" at bounding box center [180, 492] width 0 height 0
click at [735, 555] on button "Suivant" at bounding box center [752, 549] width 147 height 44
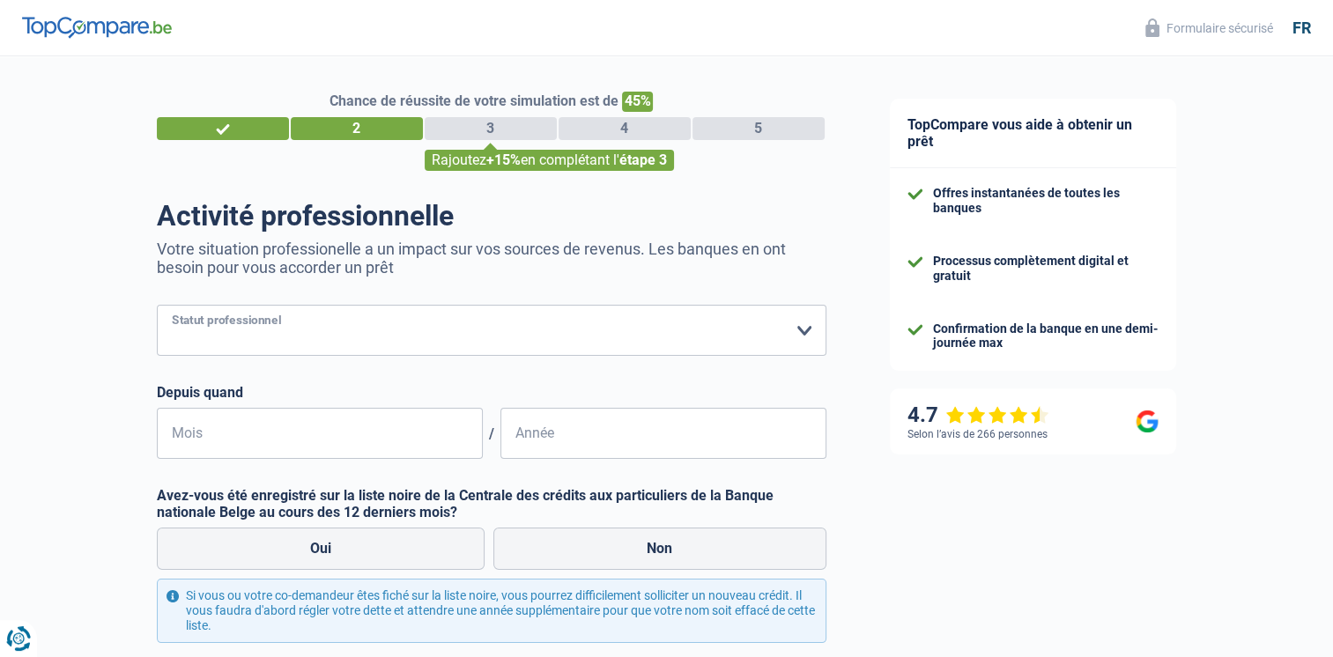
click at [615, 331] on select "Ouvrier Employé privé Employé public Invalide Indépendant Pensionné Chômeur Mut…" at bounding box center [492, 330] width 670 height 51
click at [157, 306] on select "Ouvrier Employé privé Employé public Invalide Indépendant Pensionné Chômeur Mut…" at bounding box center [492, 330] width 670 height 51
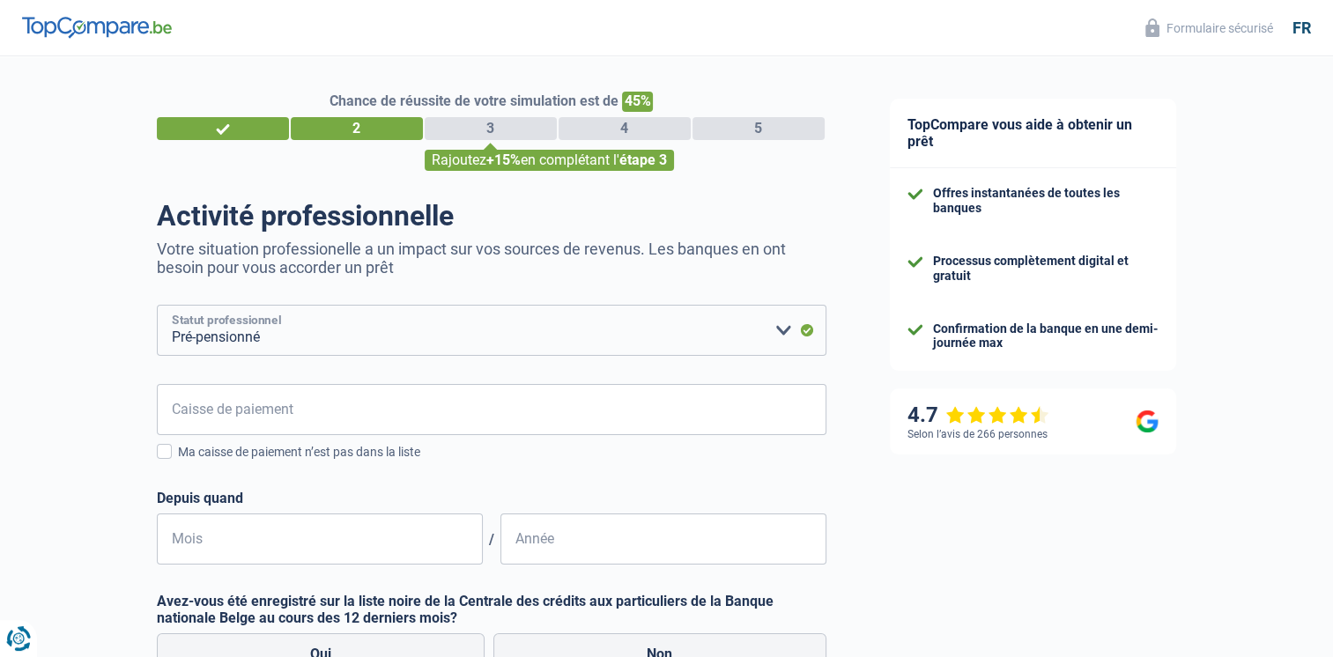
click at [454, 344] on select "Ouvrier Employé privé Employé public Invalide Indépendant Pensionné Chômeur Mut…" at bounding box center [492, 330] width 670 height 51
select select "publicEmployee"
click at [157, 306] on select "Ouvrier Employé privé Employé public Invalide Indépendant Pensionné Chômeur Mut…" at bounding box center [492, 330] width 670 height 51
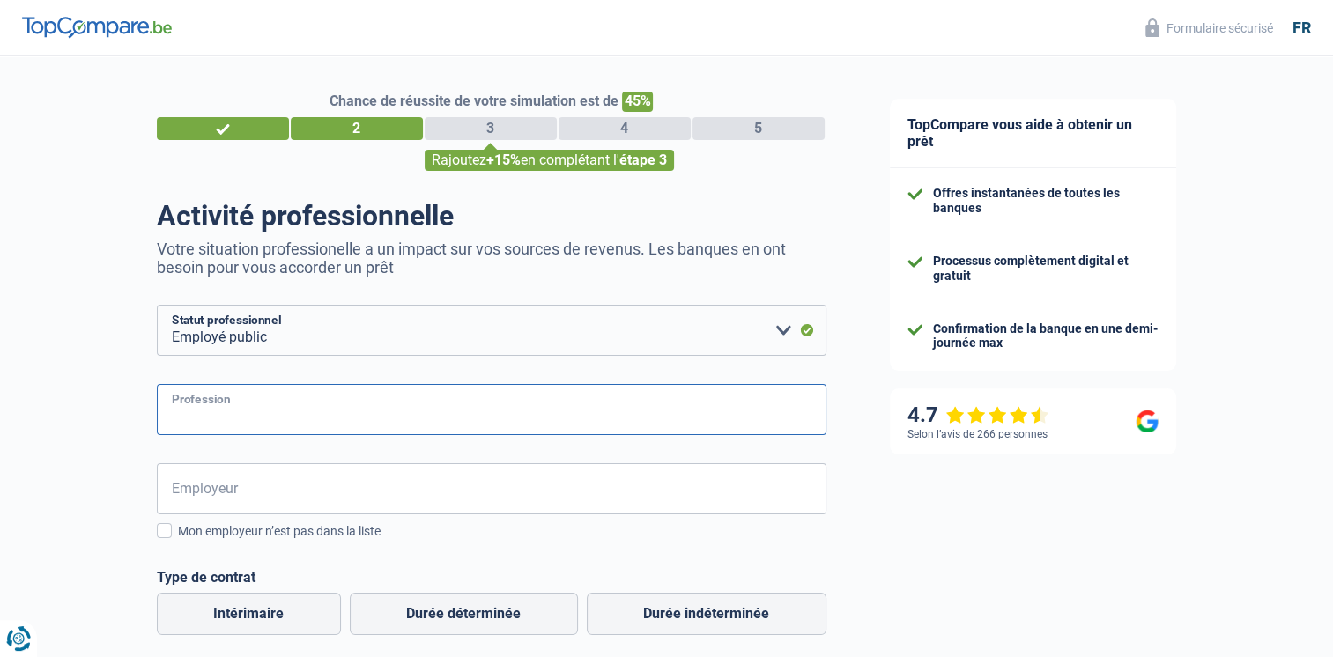
click at [290, 420] on input "Profession" at bounding box center [492, 409] width 670 height 51
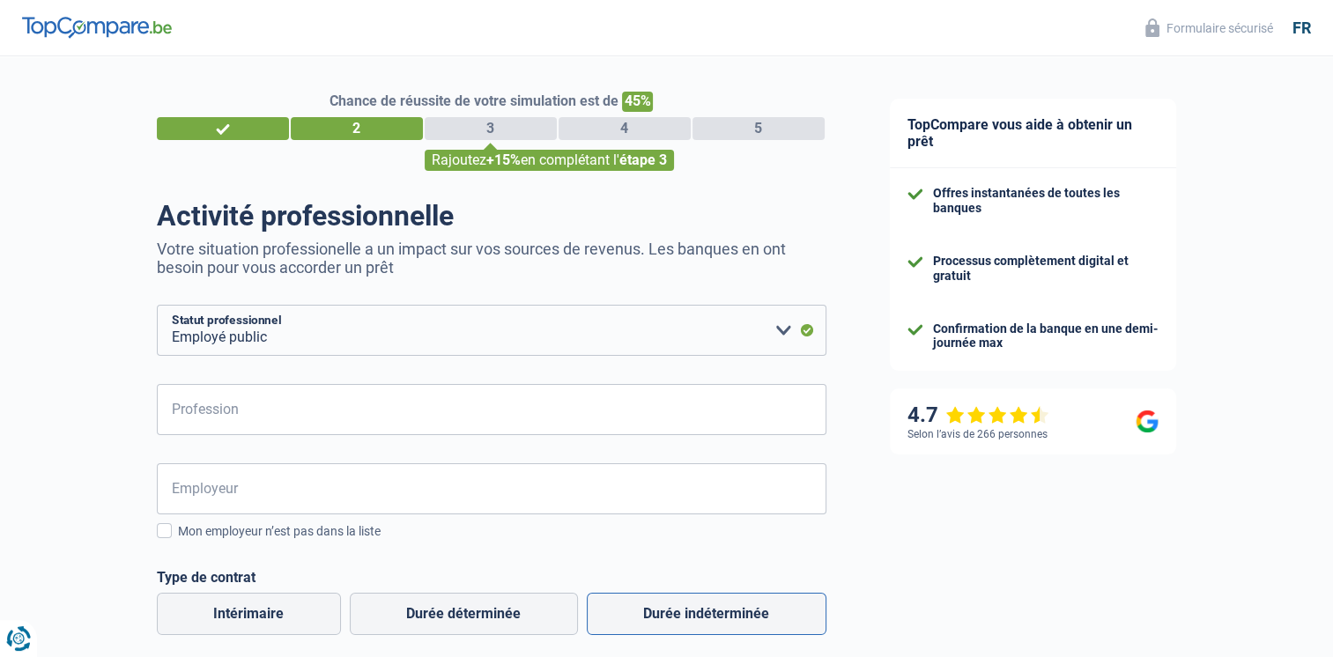
click at [677, 626] on label "Durée indéterminée" at bounding box center [707, 614] width 240 height 42
click at [677, 626] on input "Durée indéterminée" at bounding box center [707, 614] width 240 height 42
radio input "true"
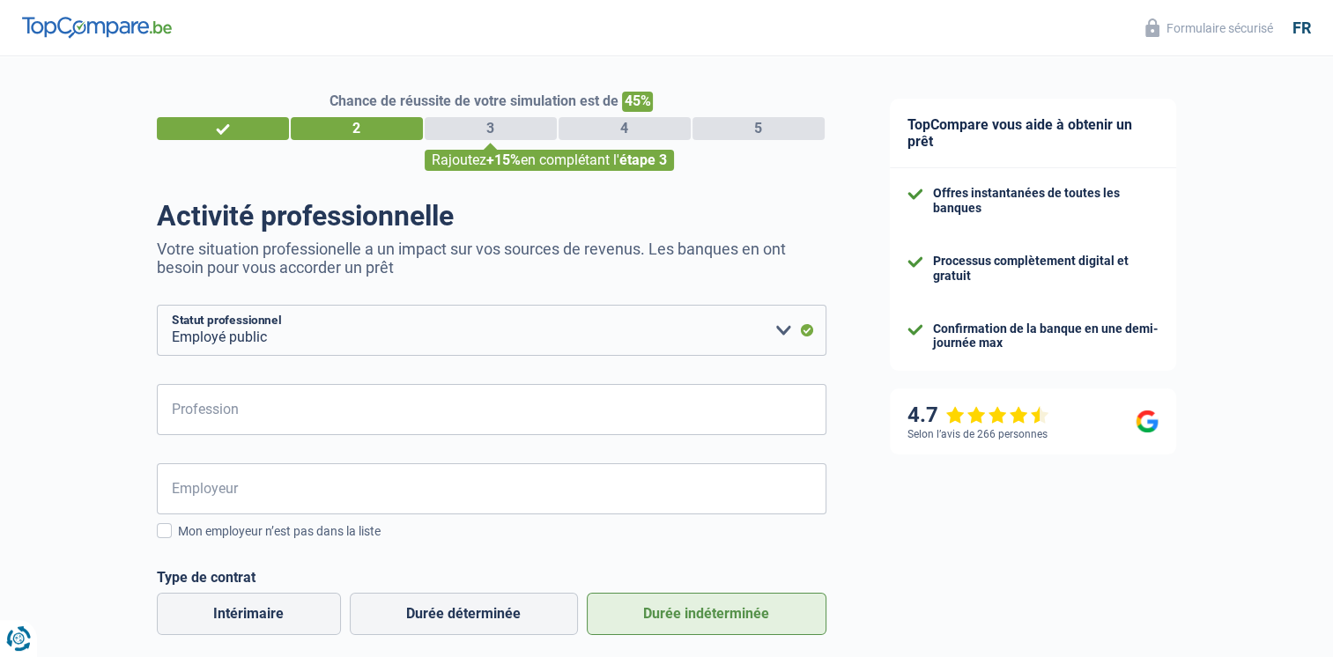
click at [677, 626] on label "Durée indéterminée" at bounding box center [707, 614] width 240 height 42
click at [677, 626] on input "Durée indéterminée" at bounding box center [707, 614] width 240 height 42
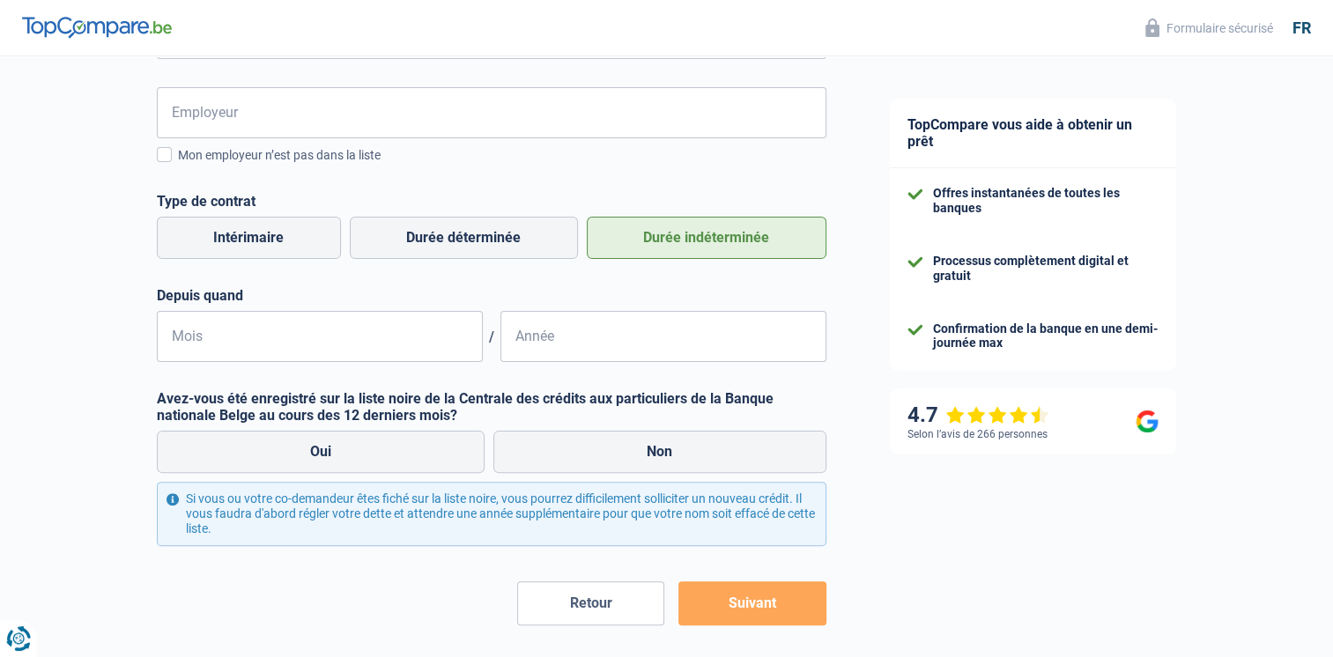
scroll to position [386, 0]
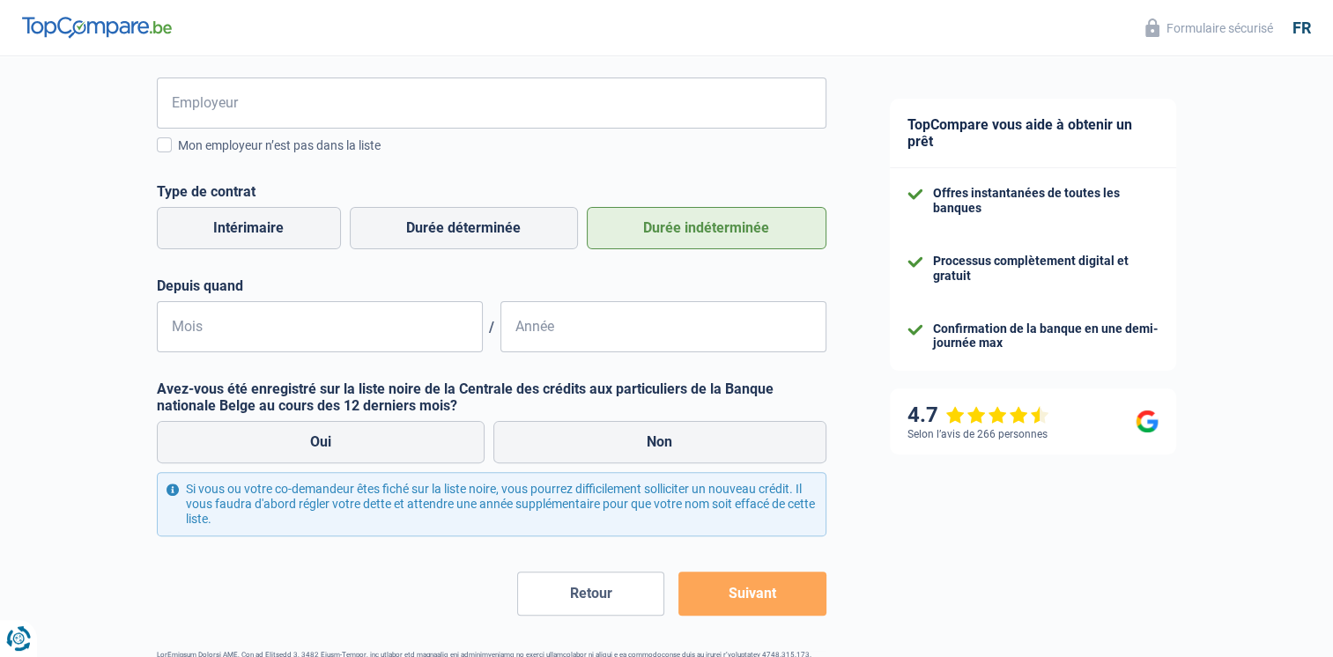
click at [939, 542] on div "TopCompare vous aide à obtenir un prêt Offres instantanées de toutes les banque…" at bounding box center [1096, 195] width 476 height 1051
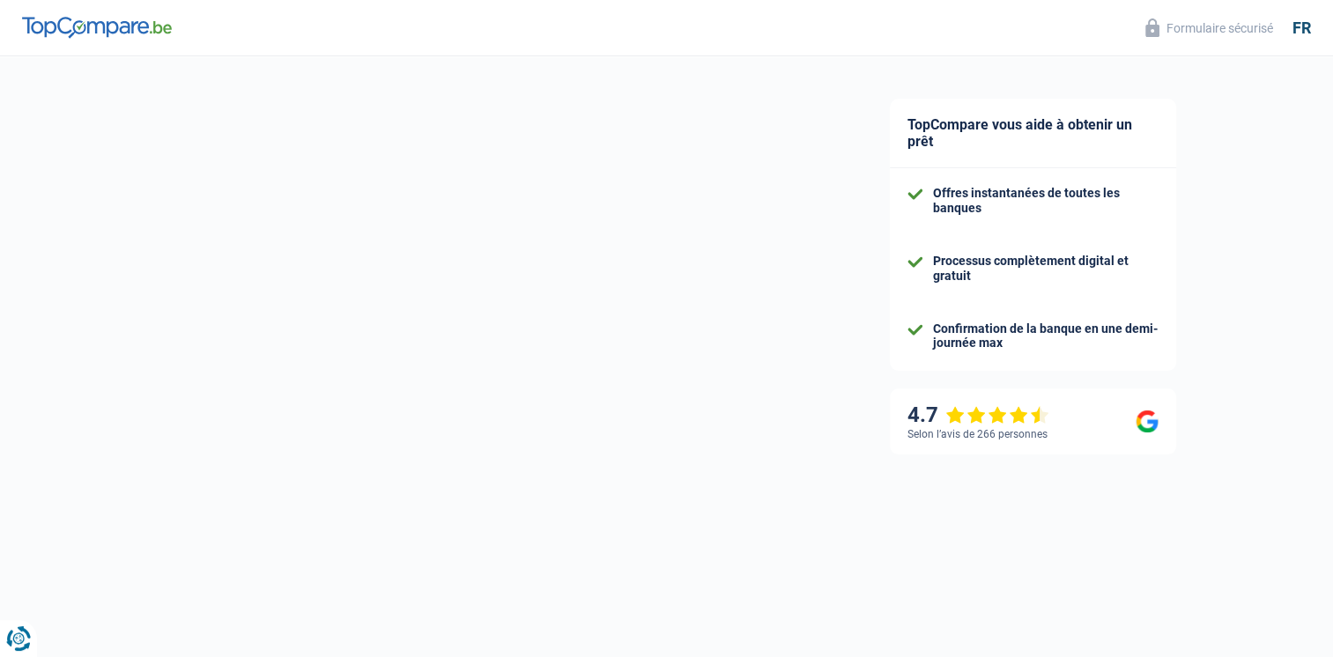
select select "32"
